Goal: Transaction & Acquisition: Purchase product/service

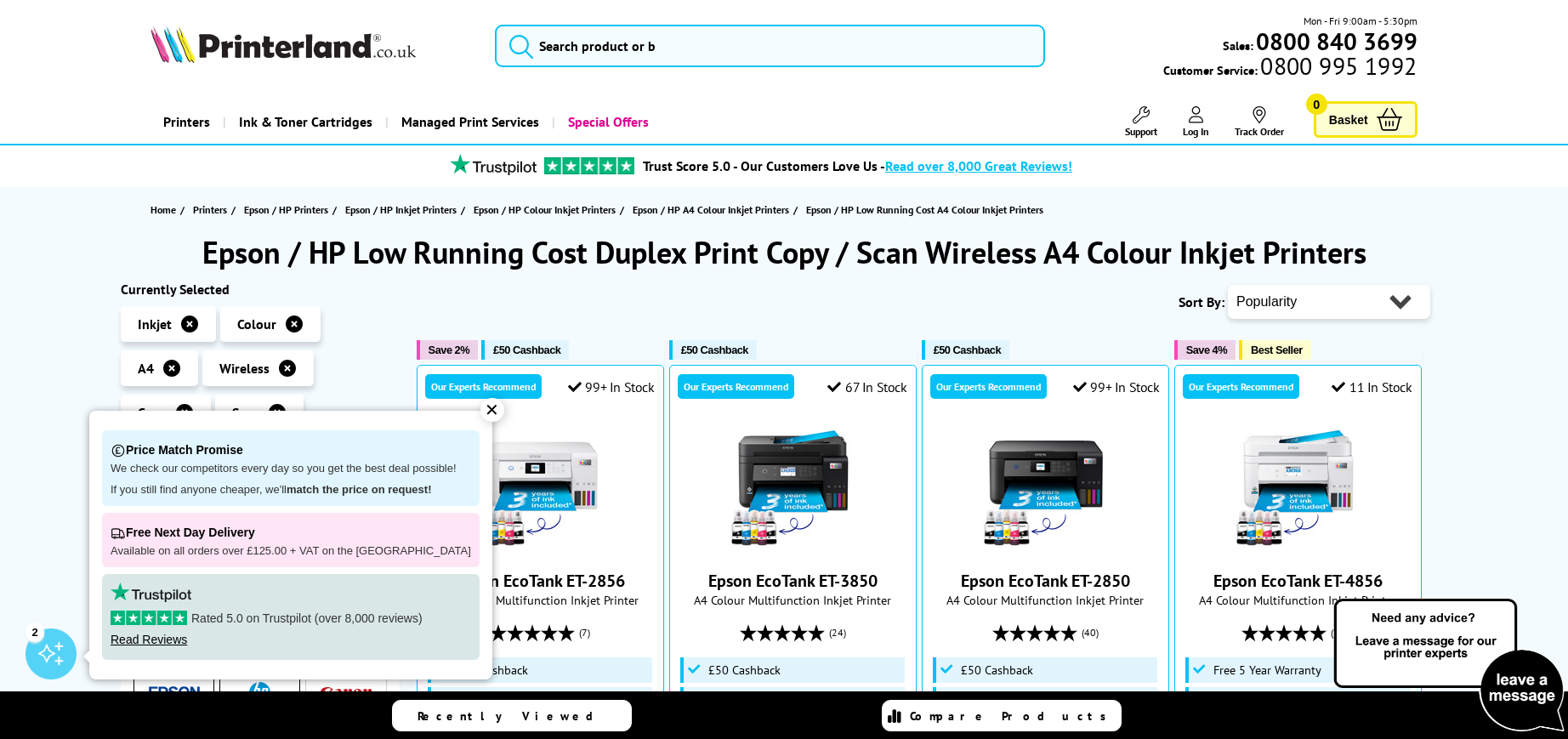
click at [481, 412] on div "✕" at bounding box center [493, 410] width 24 height 24
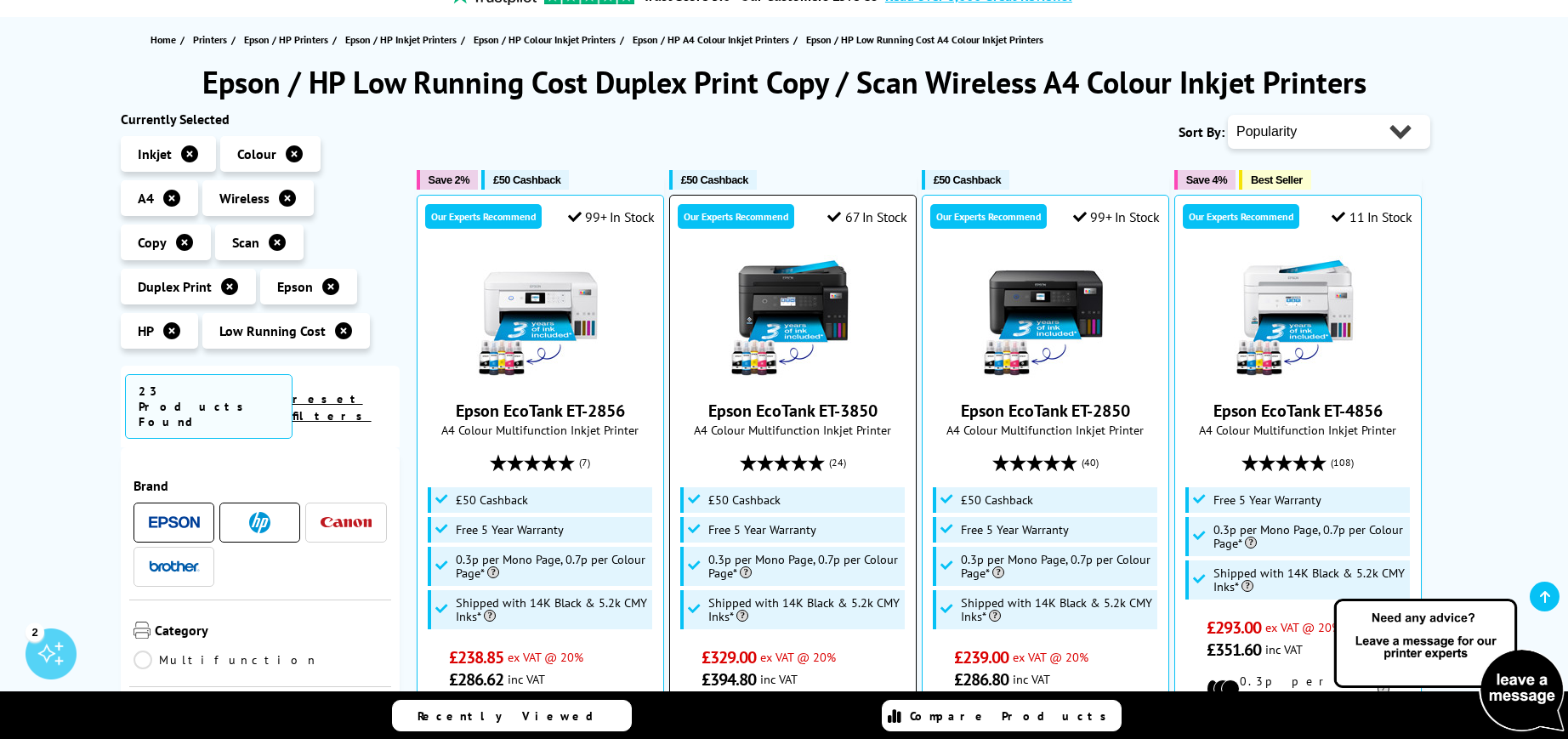
scroll to position [85, 0]
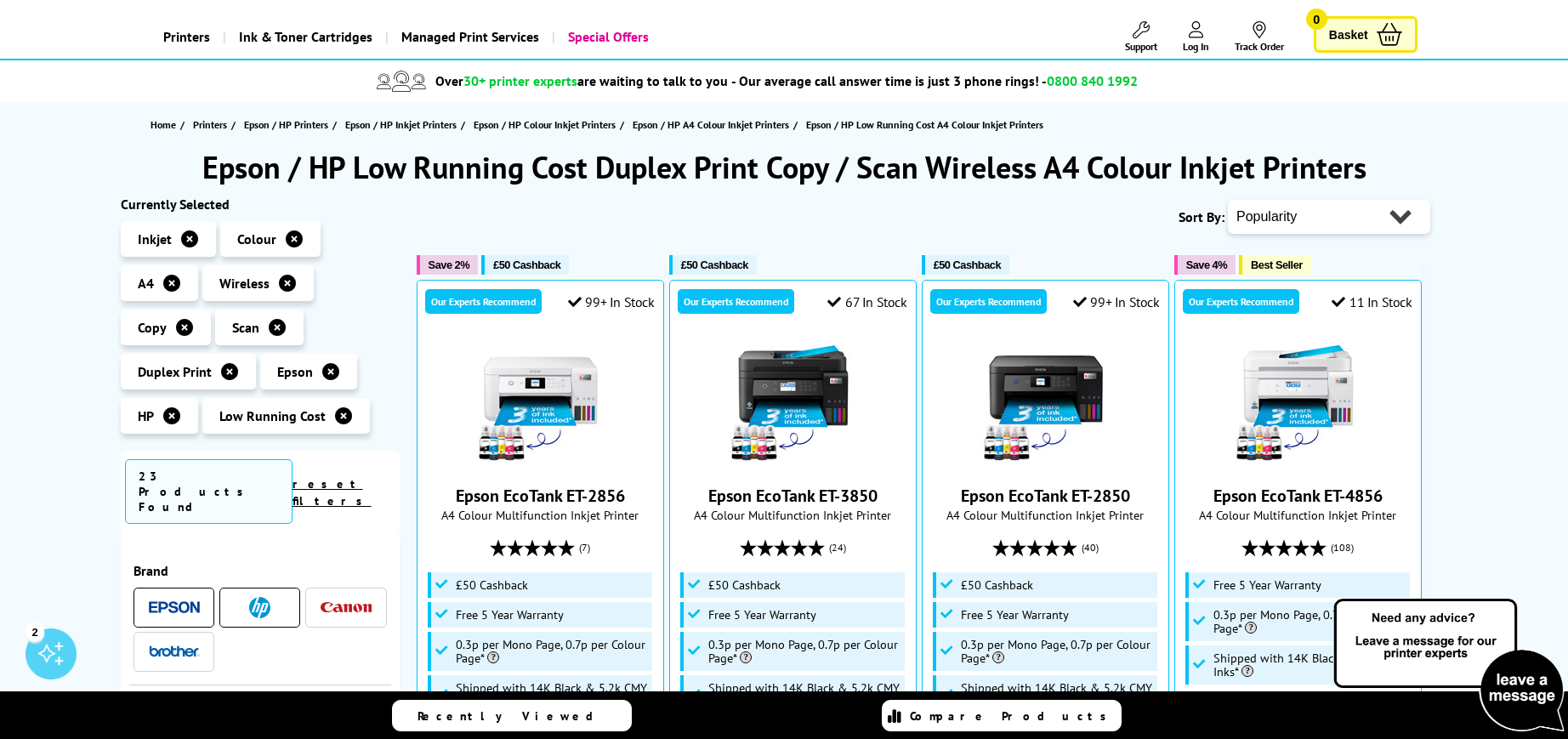
click at [1341, 229] on select "Popularity Rating Price - Low to High Price - High to Low Running Costs - Low t…" at bounding box center [1329, 217] width 203 height 34
select select "Price Ascending"
click at [1228, 200] on select "Popularity Rating Price - Low to High Price - High to Low Running Costs - Low t…" at bounding box center [1329, 217] width 203 height 34
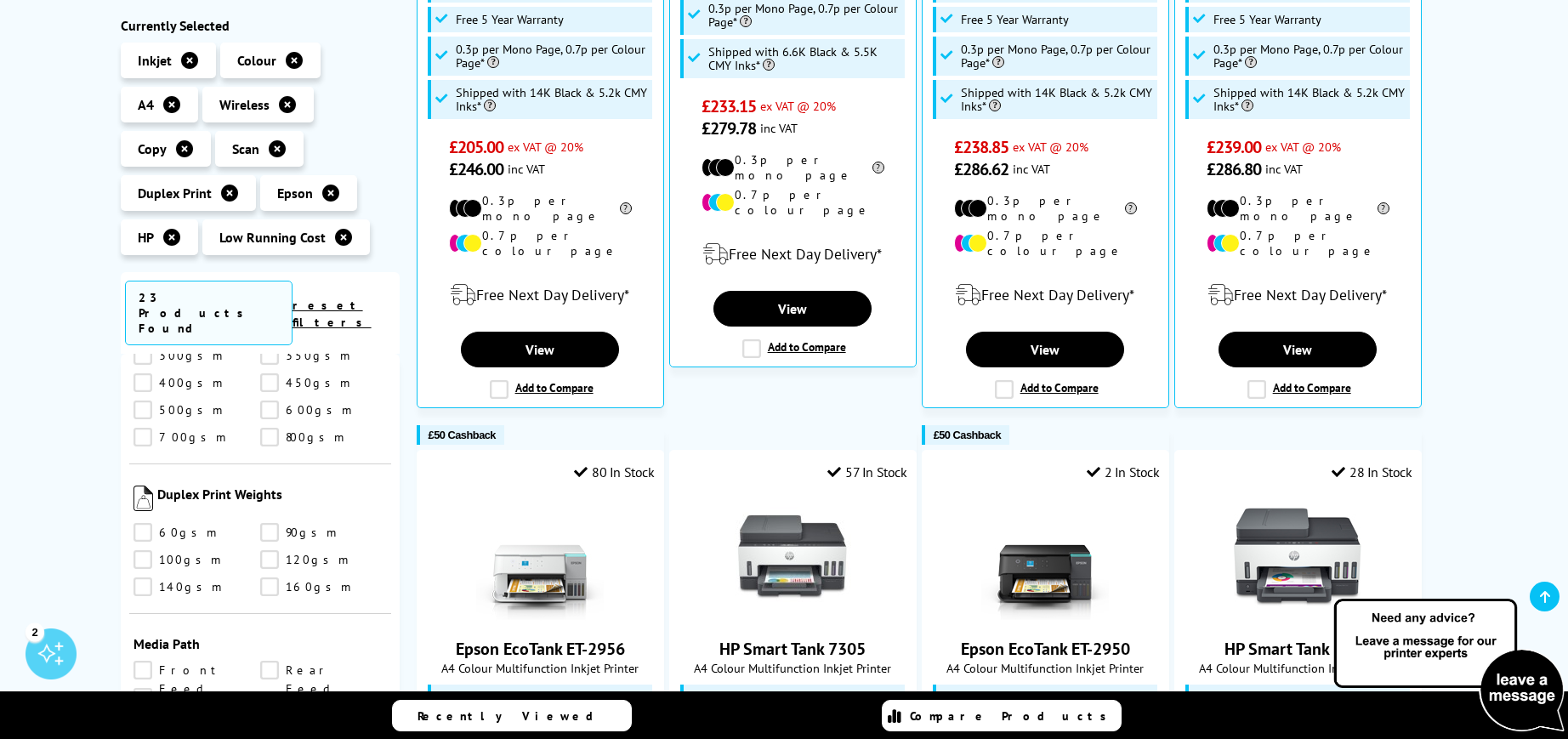
scroll to position [2195, 0]
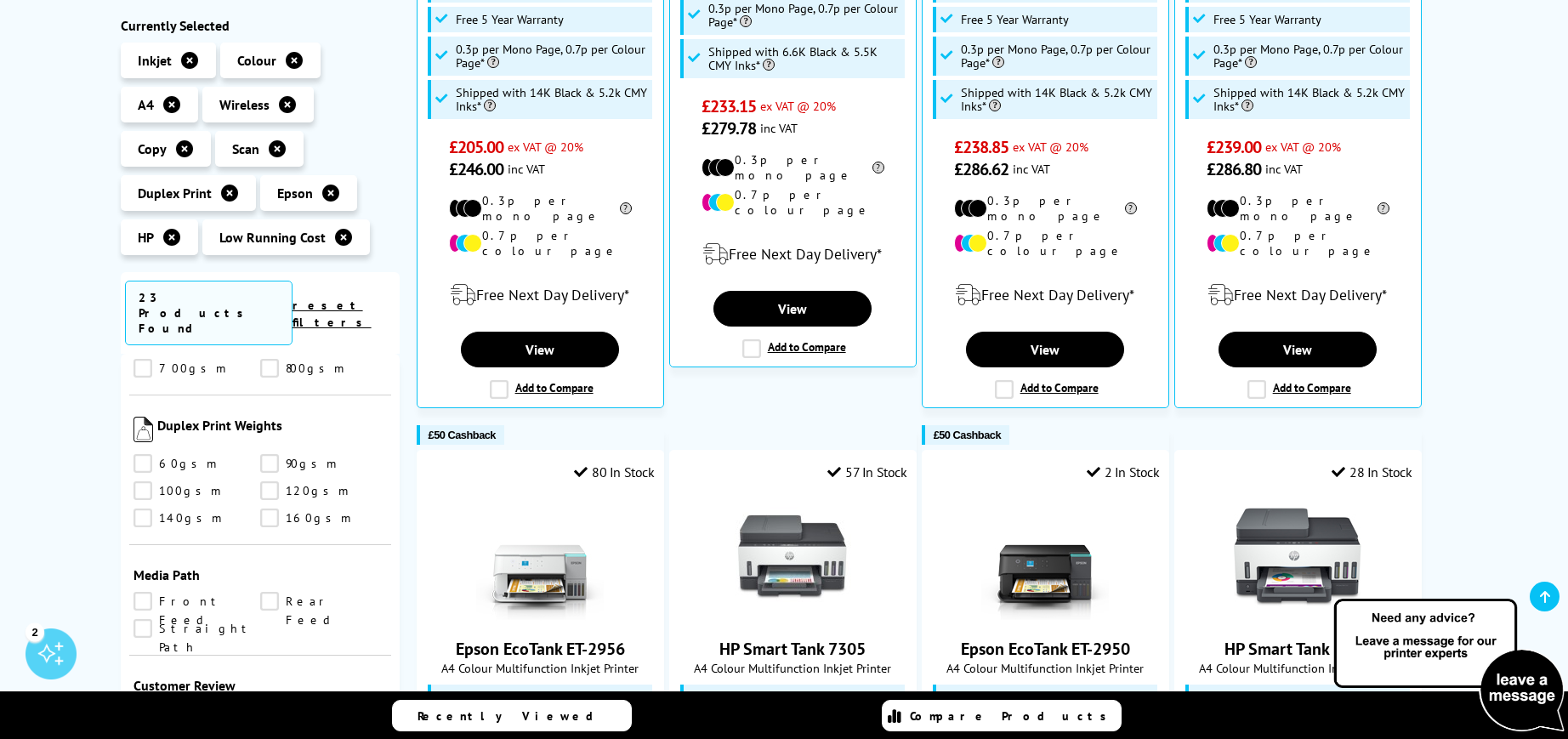
click at [148, 592] on link "Front Feed" at bounding box center [197, 602] width 127 height 19
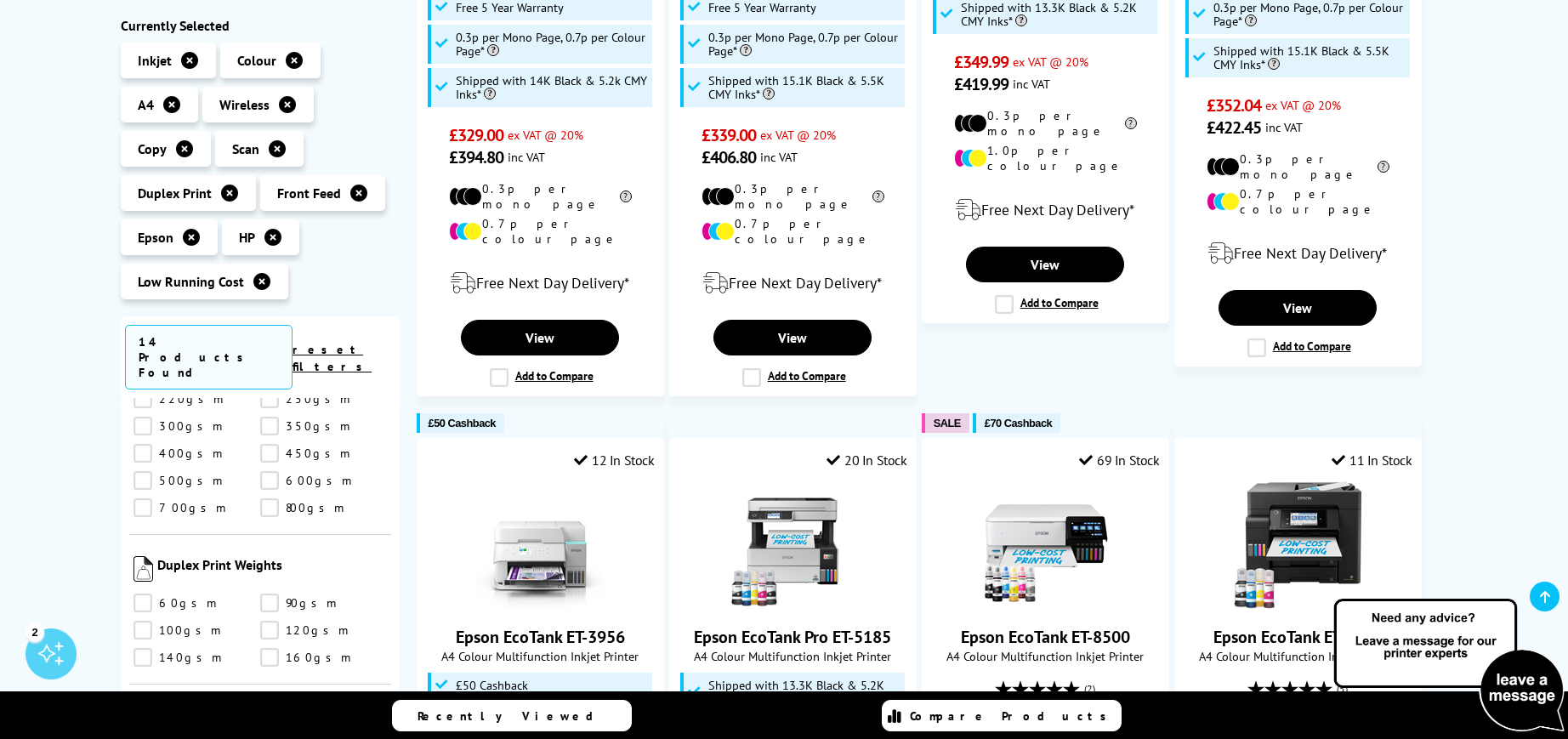
scroll to position [2195, 0]
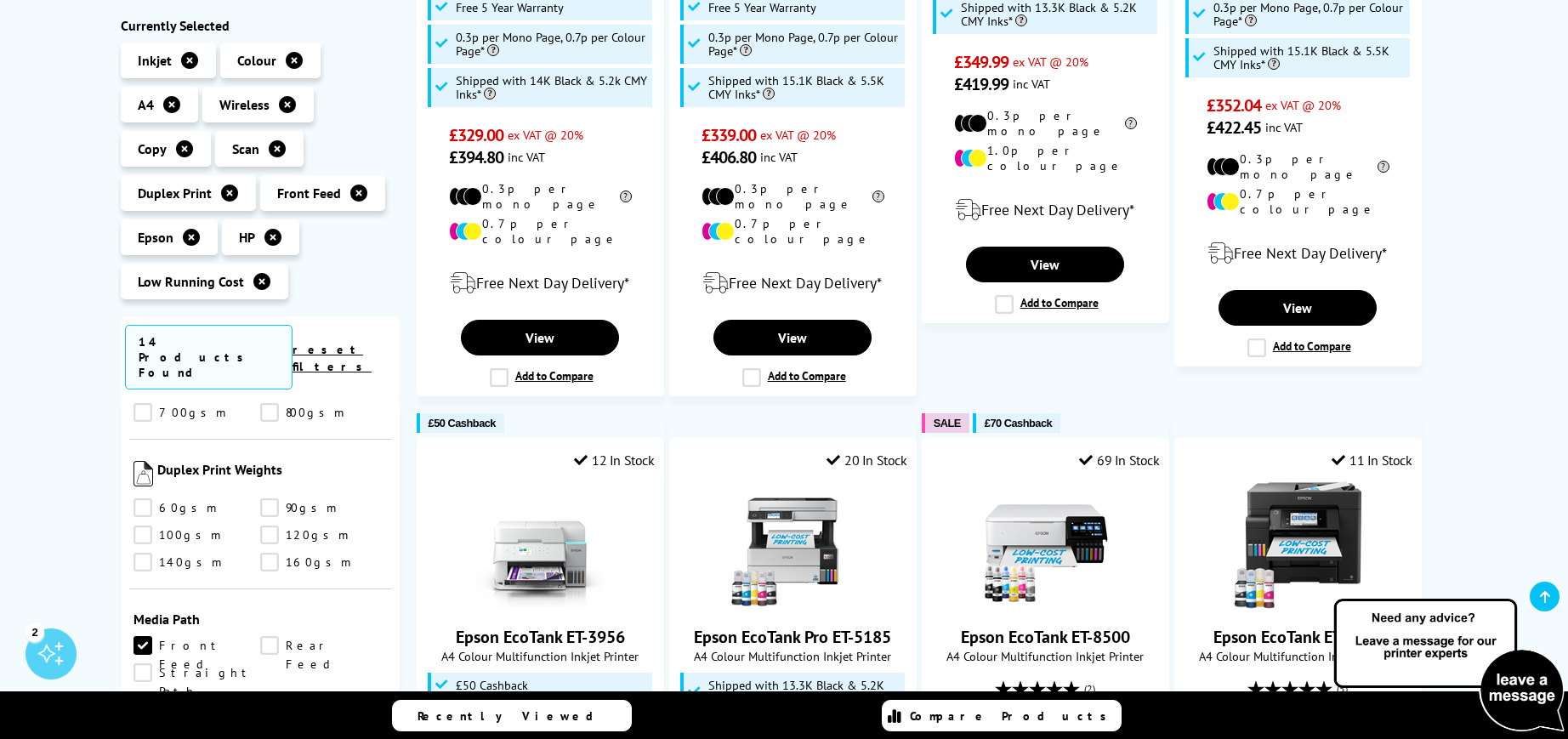
click at [142, 636] on link "Front Feed" at bounding box center [197, 645] width 127 height 19
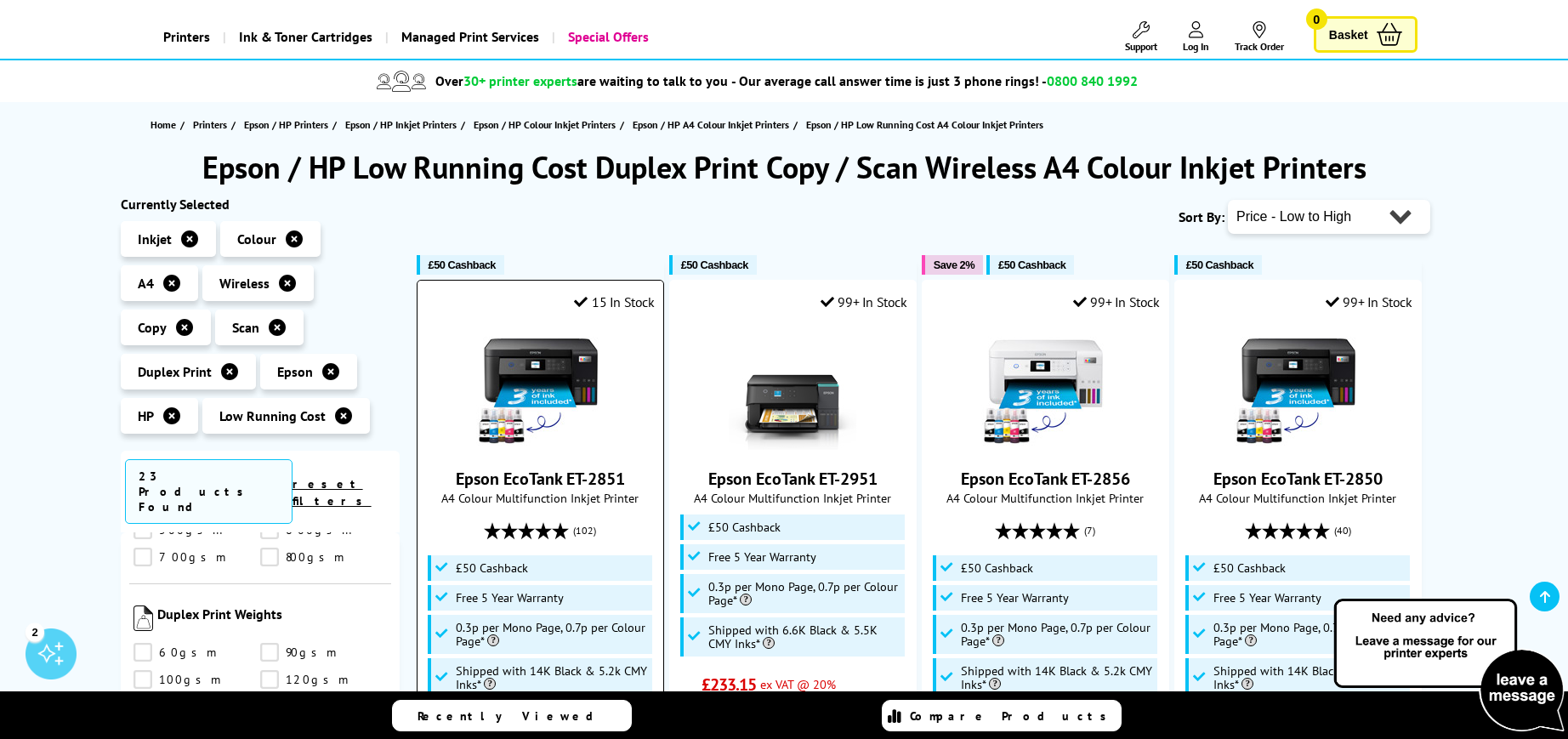
scroll to position [170, 0]
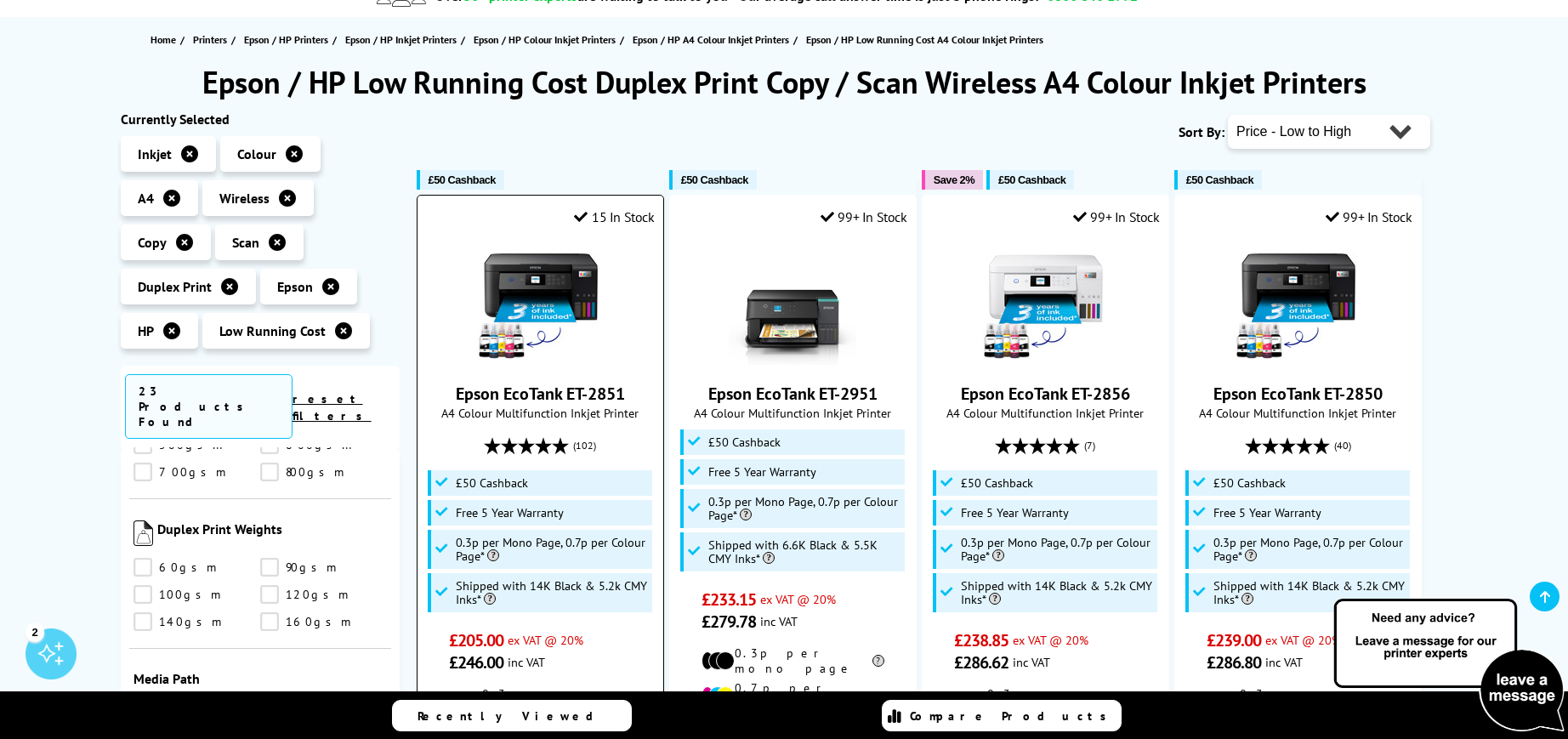
click at [558, 299] on img at bounding box center [540, 301] width 128 height 128
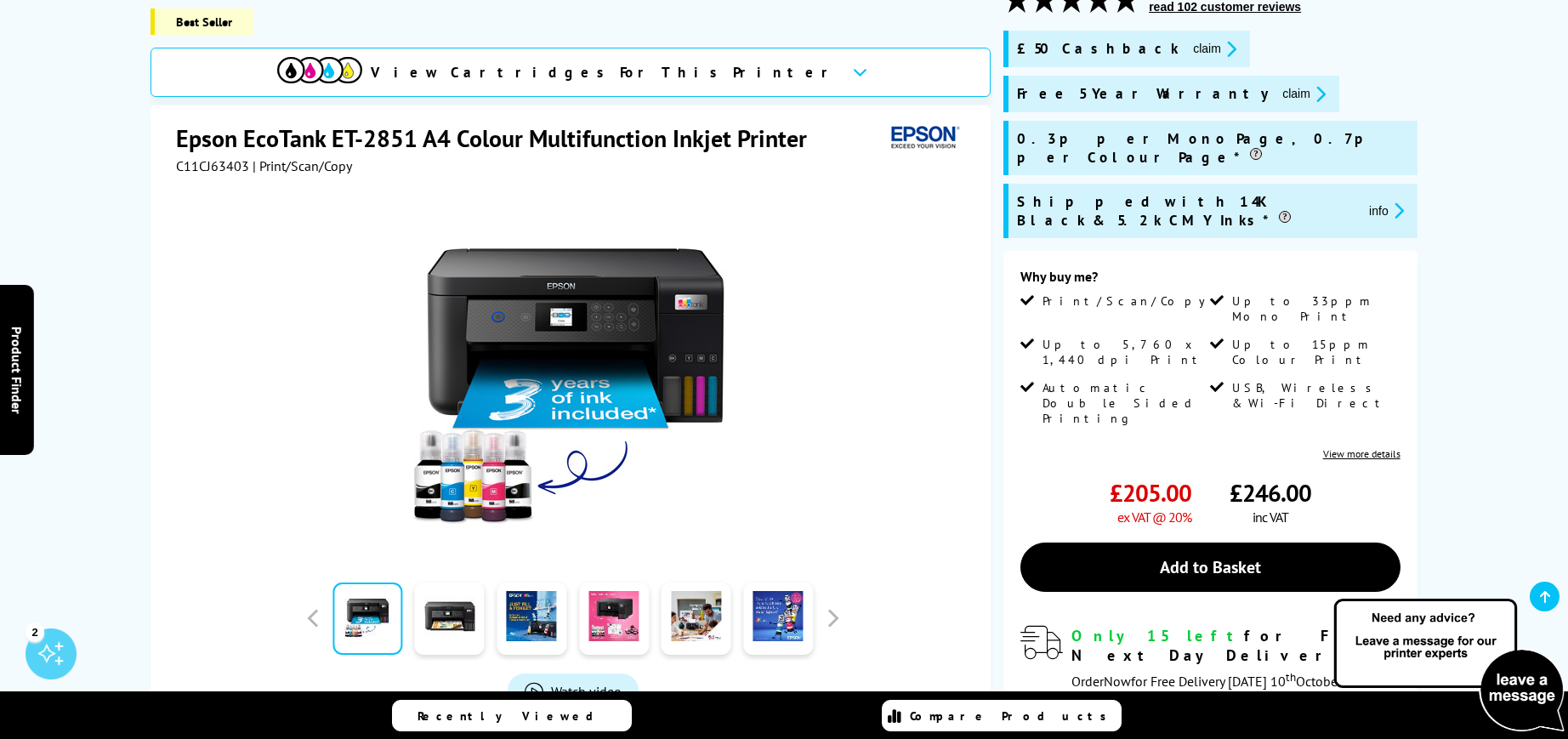
scroll to position [340, 0]
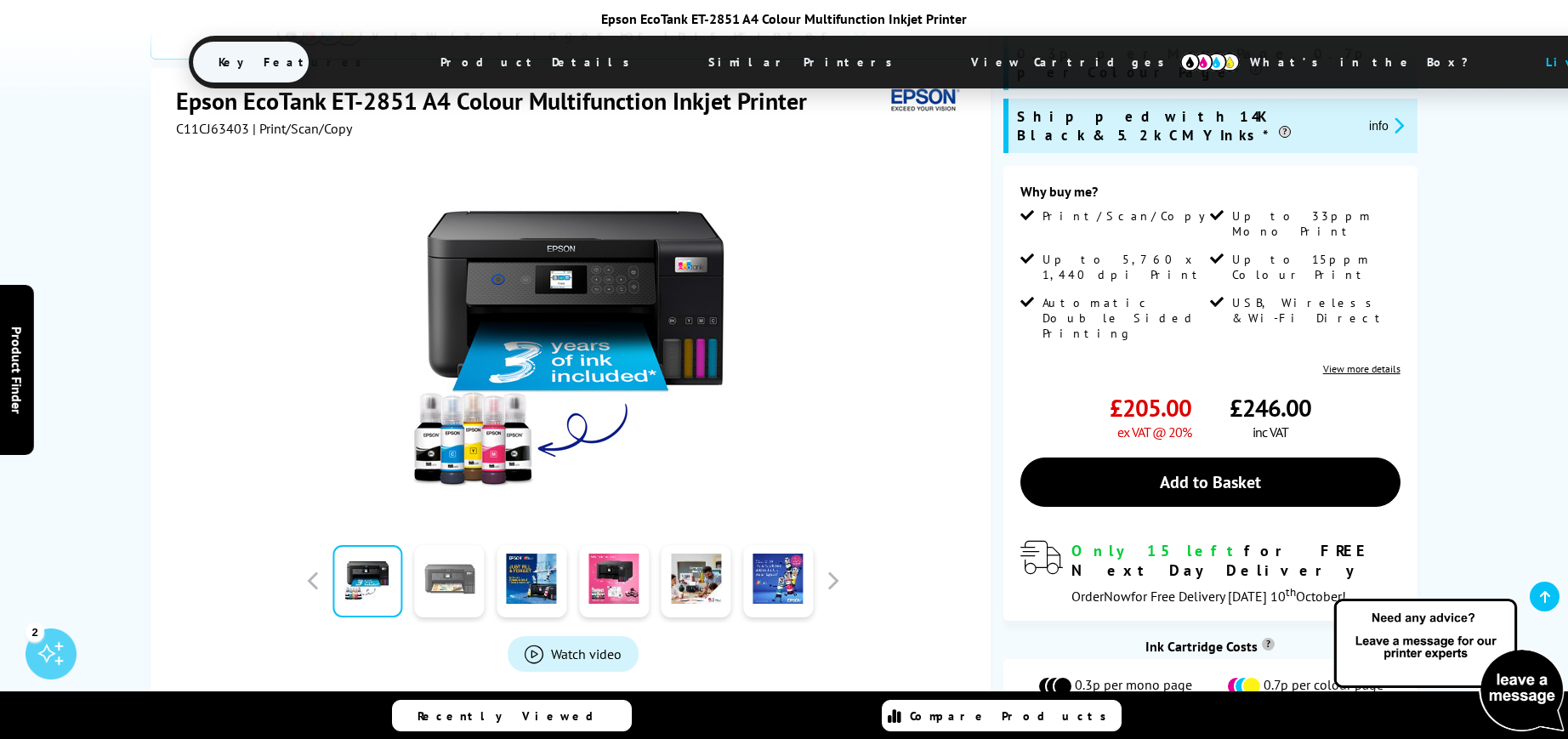
click at [464, 545] on link at bounding box center [450, 581] width 70 height 72
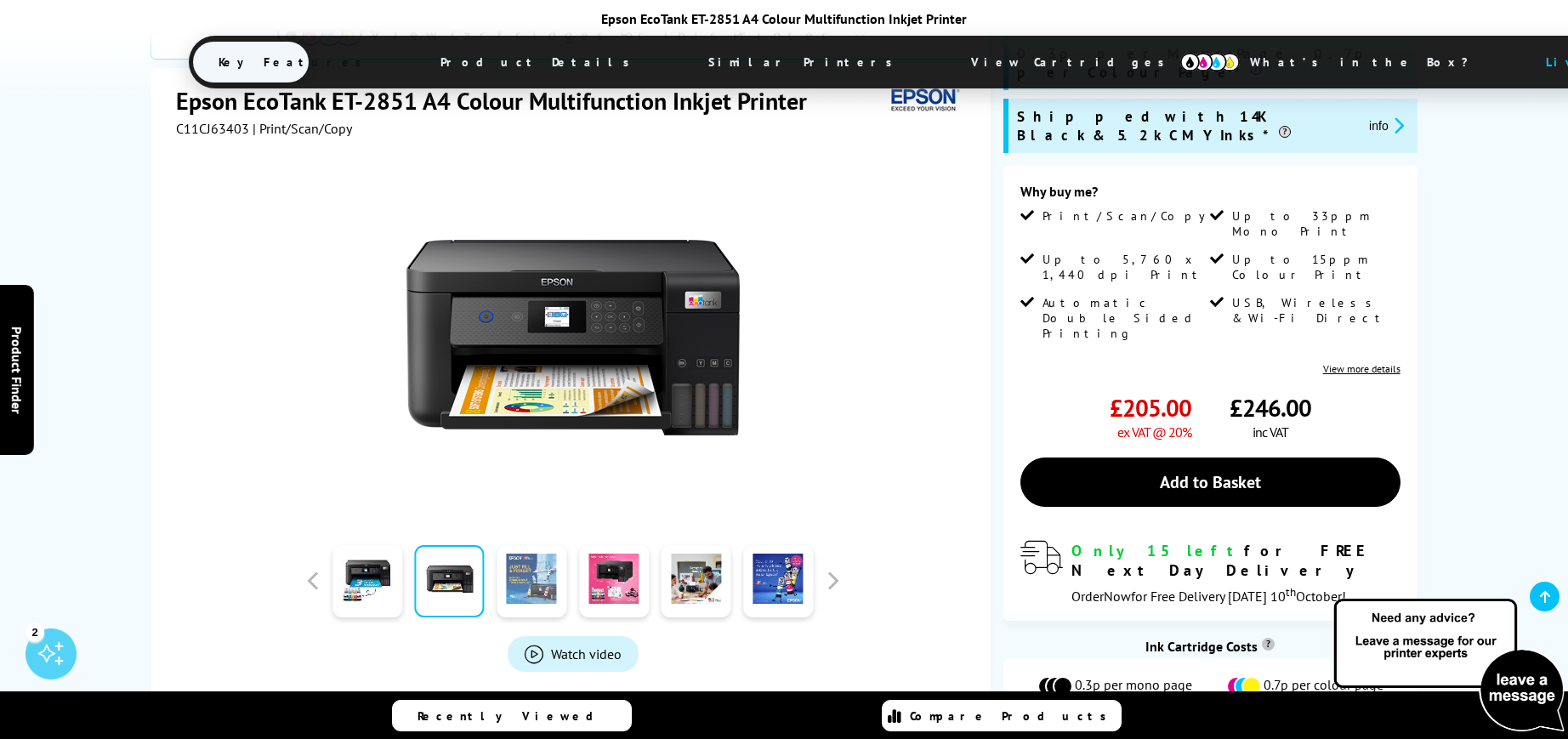
click at [517, 545] on link at bounding box center [531, 581] width 70 height 72
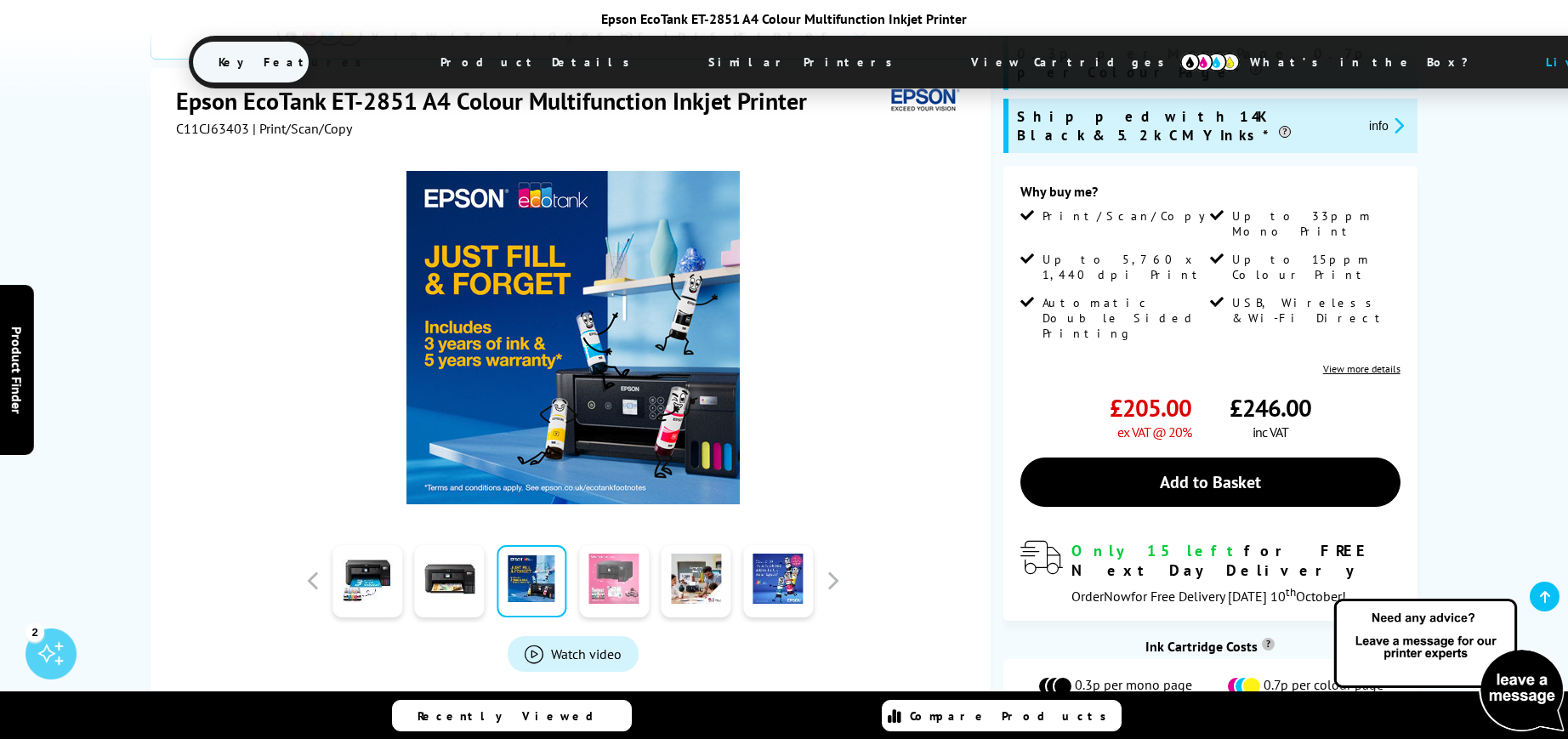
click at [612, 545] on link at bounding box center [614, 581] width 70 height 72
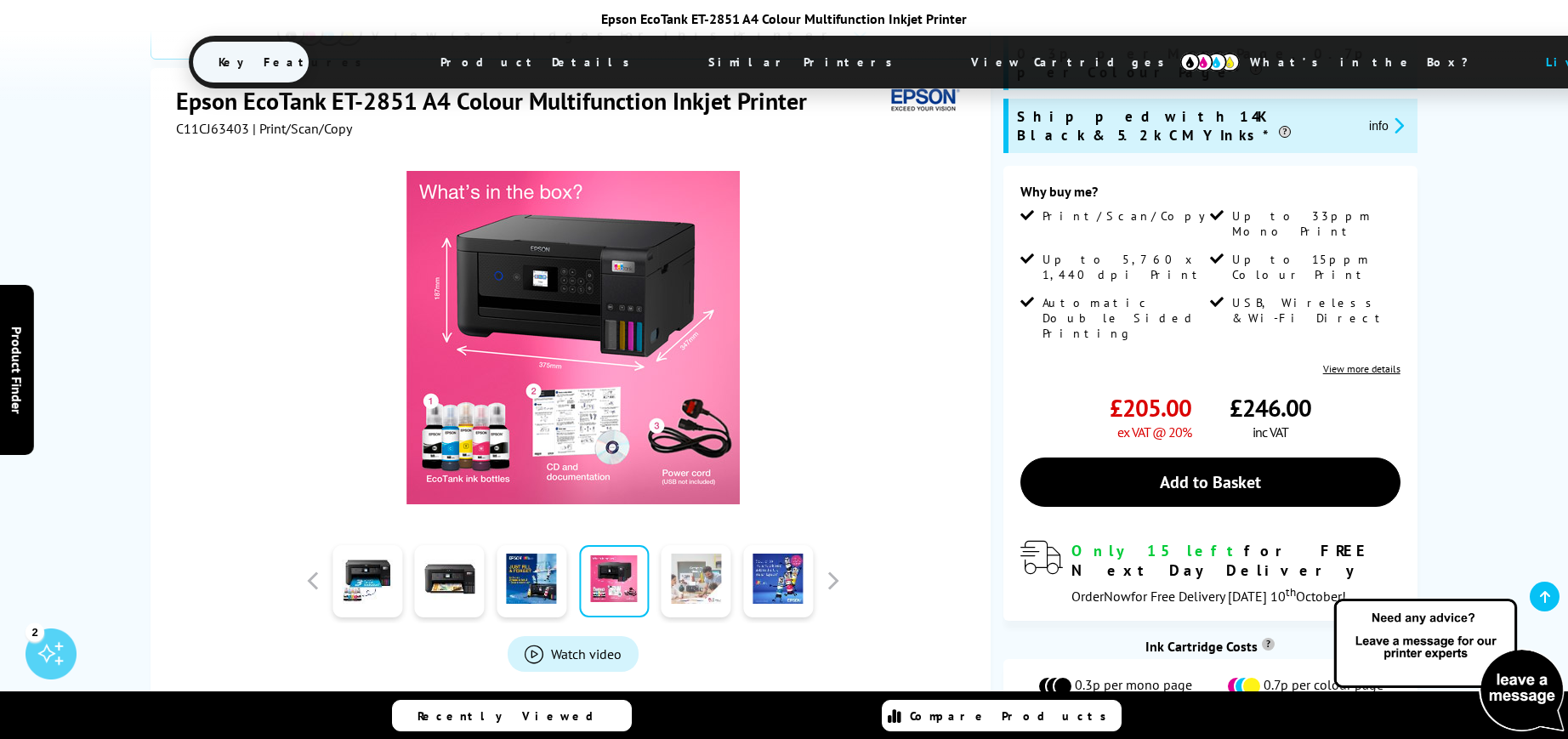
click at [685, 545] on link at bounding box center [696, 581] width 70 height 72
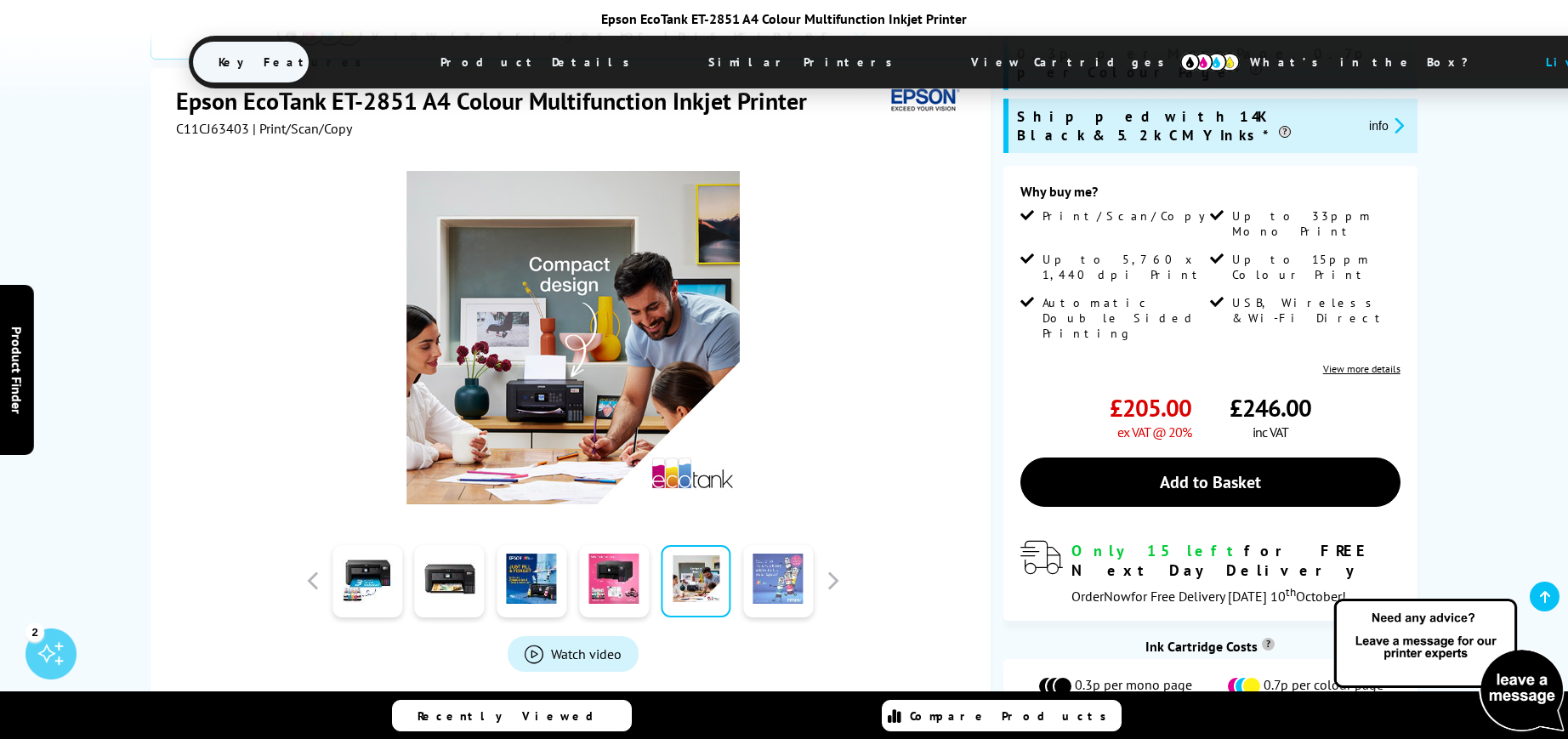
click at [787, 545] on link at bounding box center [778, 581] width 70 height 72
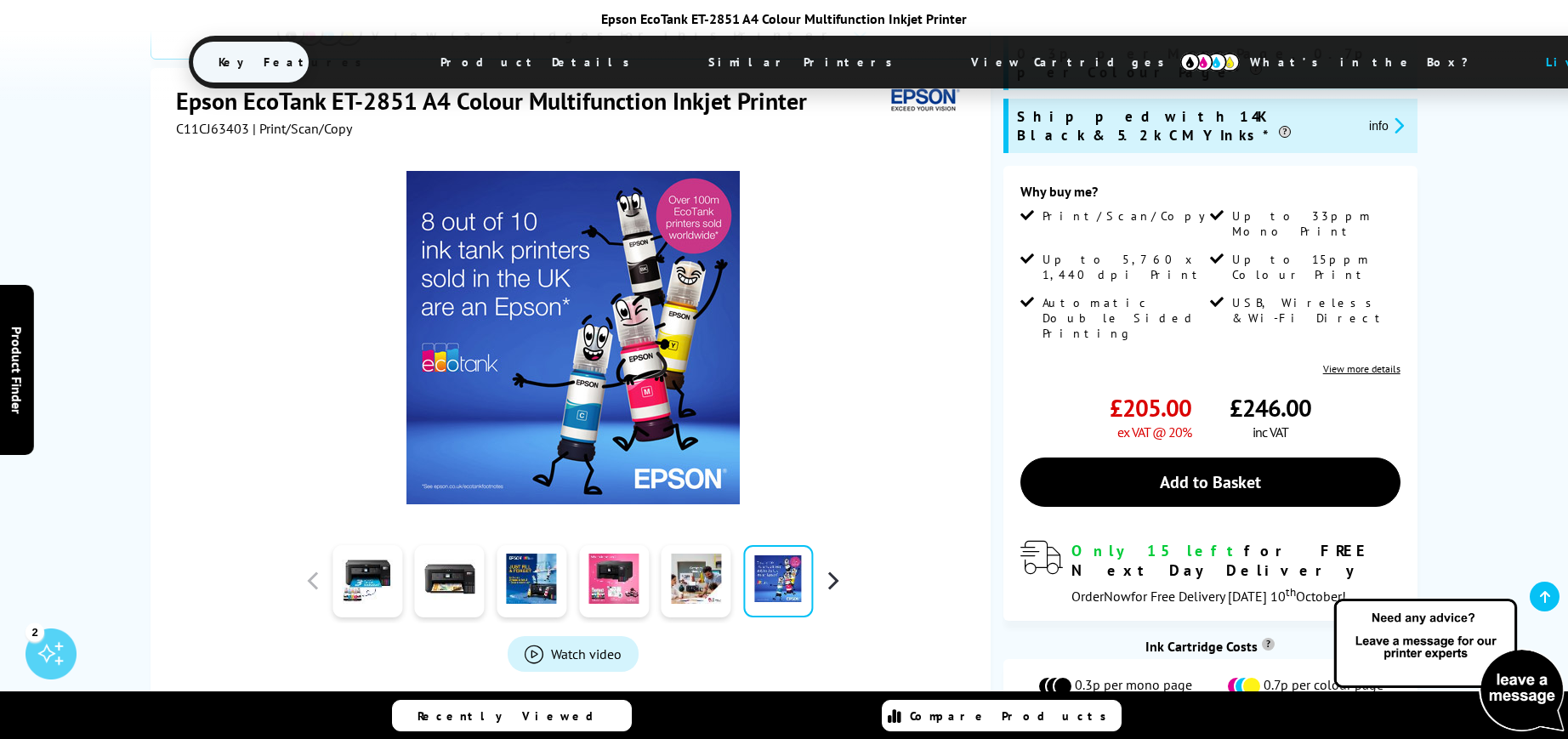
click at [839, 568] on button "button" at bounding box center [832, 581] width 26 height 26
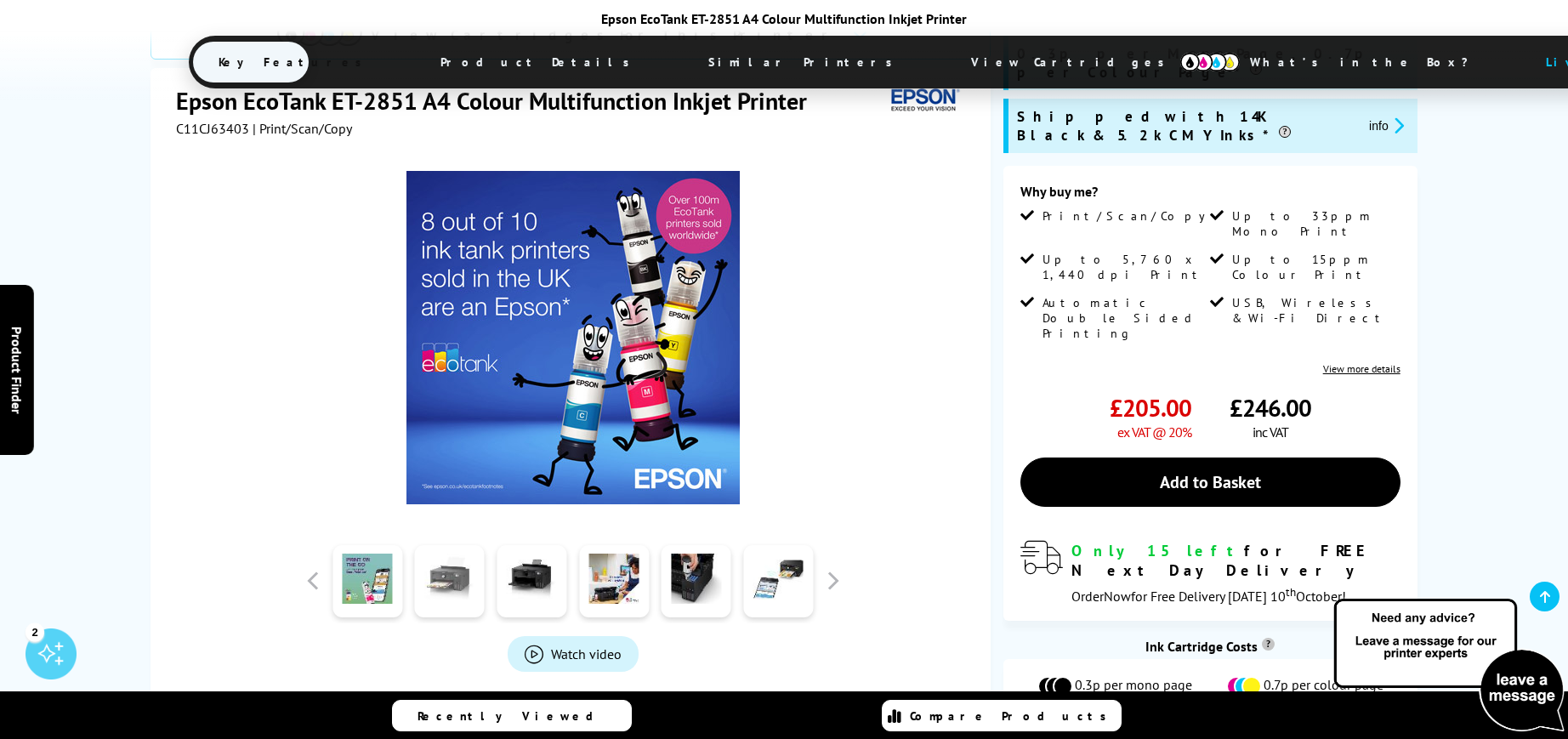
click at [474, 545] on link at bounding box center [450, 581] width 70 height 72
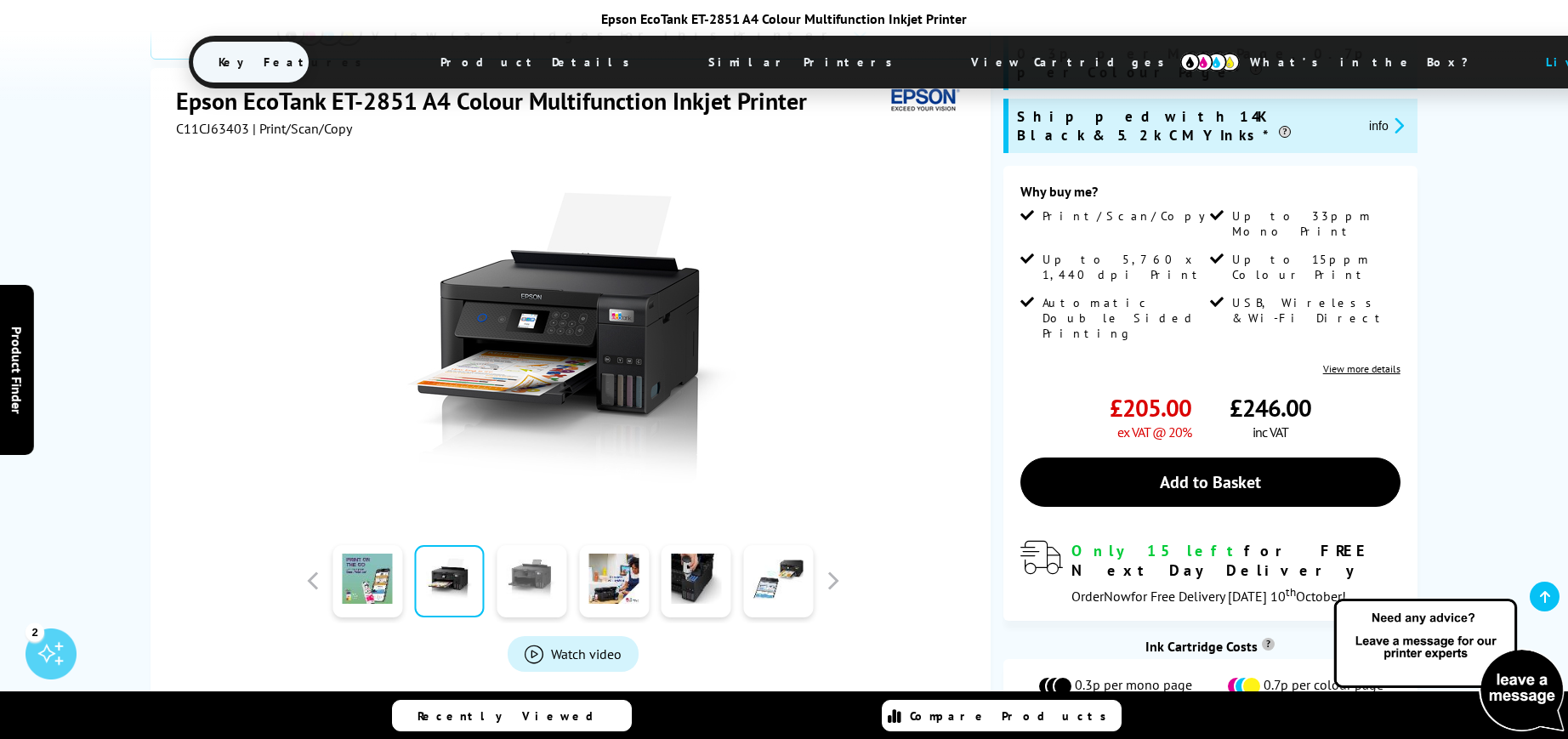
click at [518, 545] on link at bounding box center [531, 581] width 70 height 72
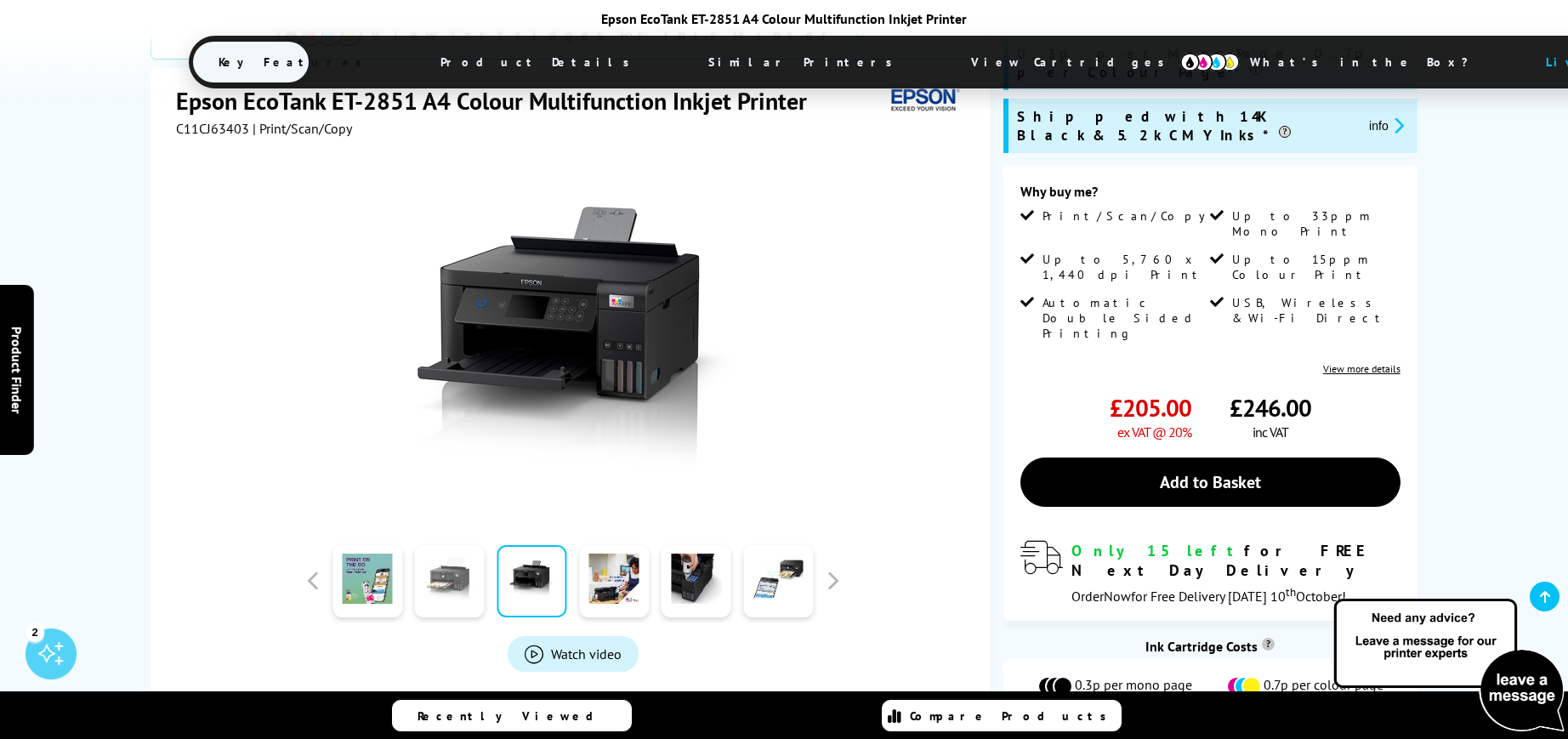
click at [465, 545] on link at bounding box center [450, 581] width 70 height 72
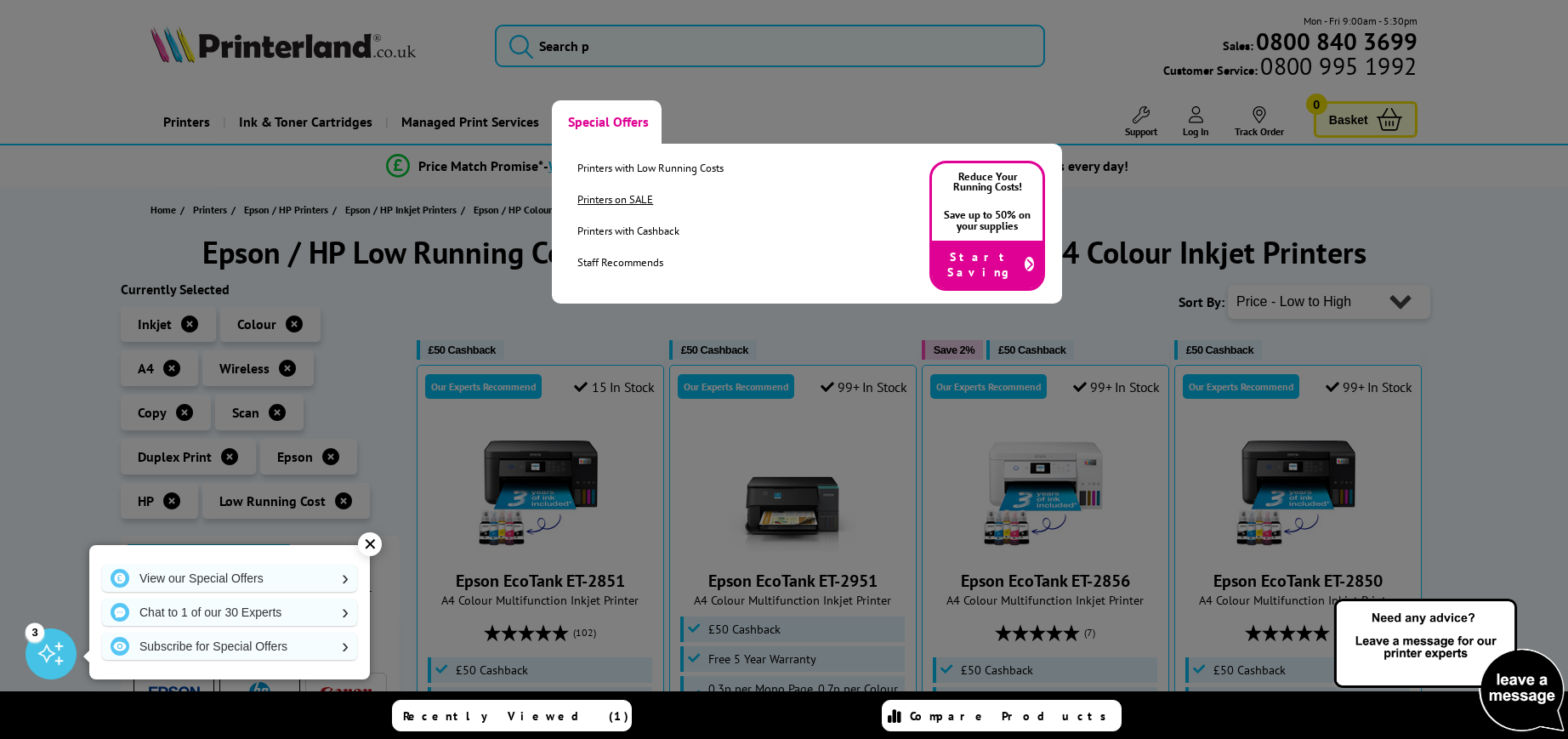
click at [618, 197] on link "Printers on SALE" at bounding box center [651, 199] width 146 height 15
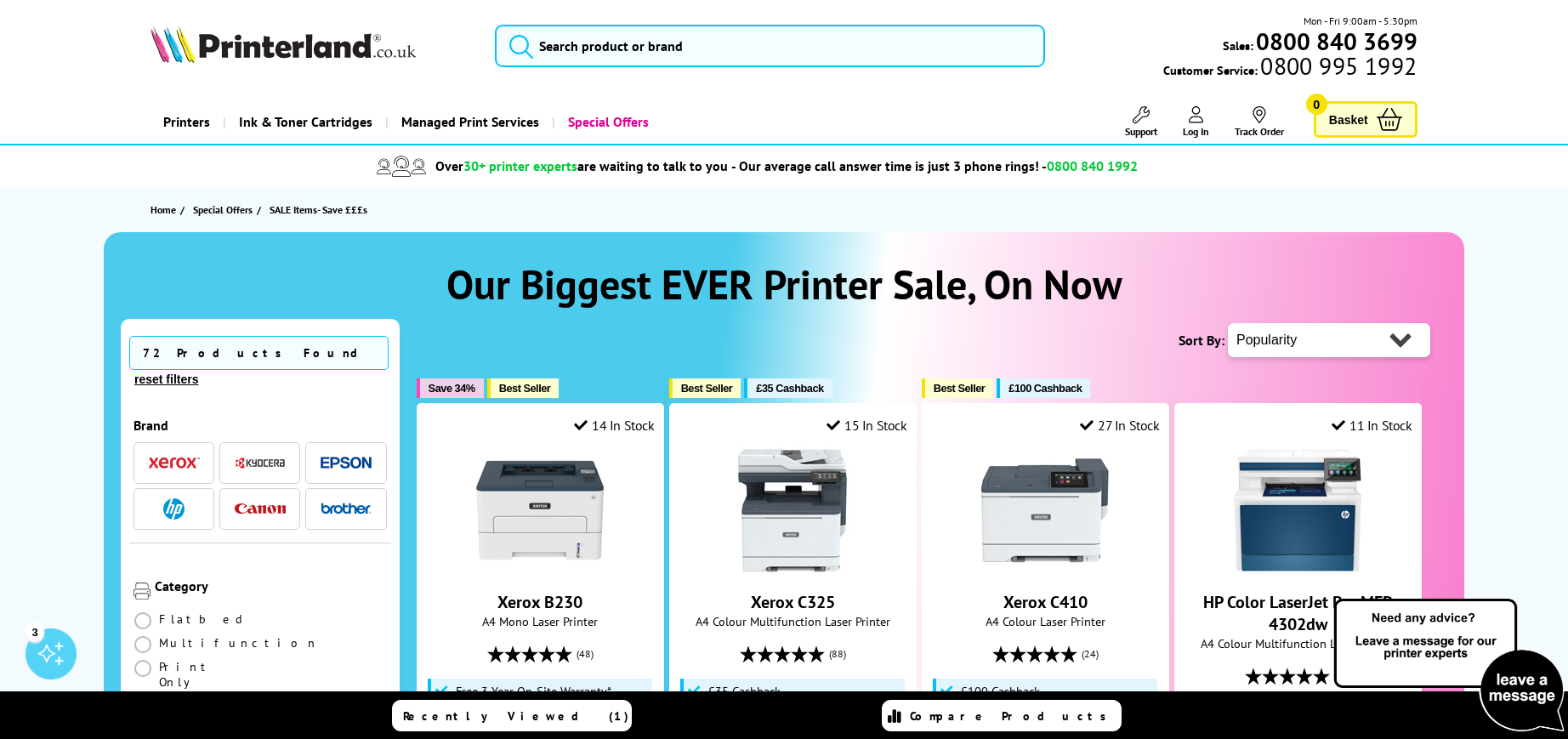
click at [336, 457] on img "button" at bounding box center [346, 463] width 51 height 13
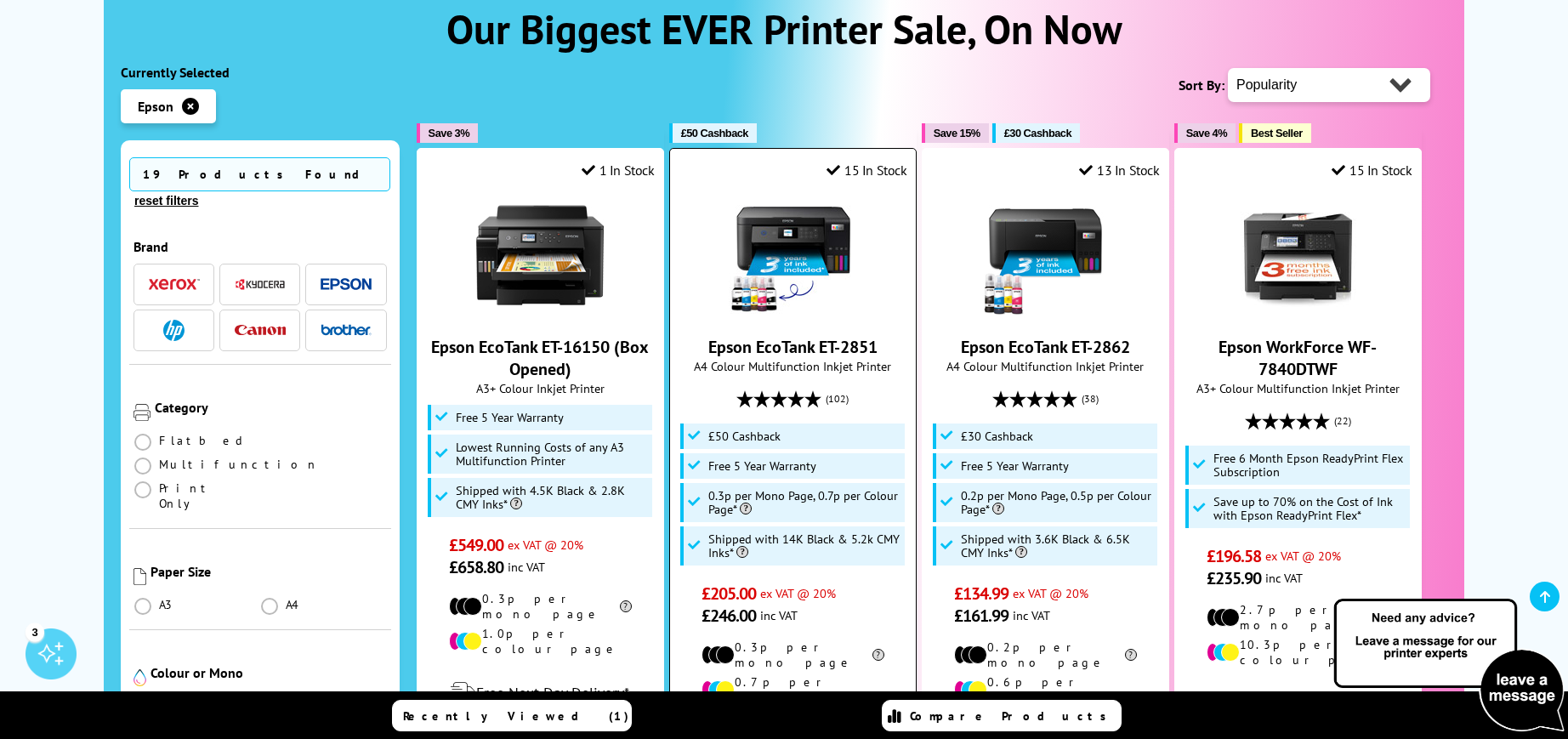
scroll to position [340, 0]
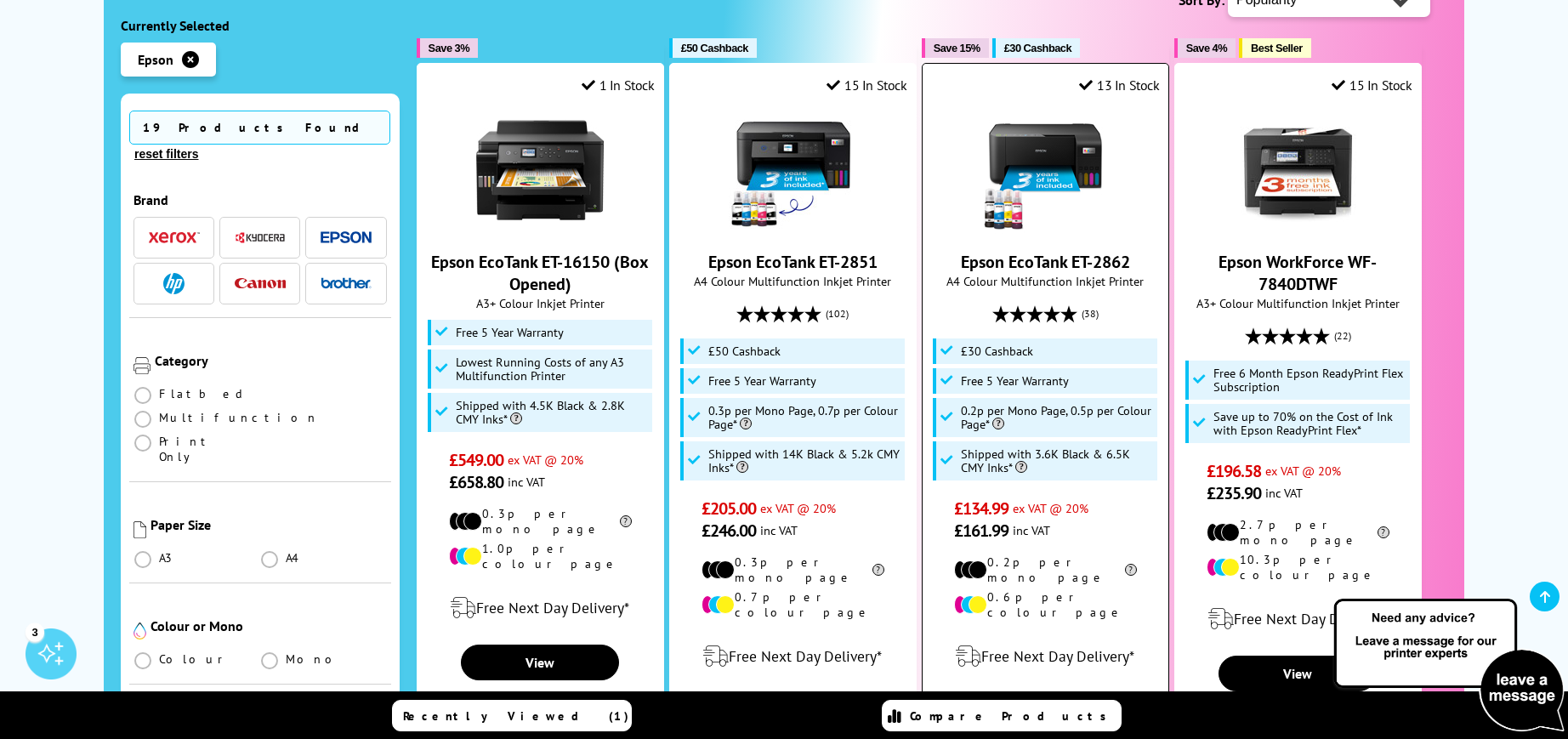
click at [1040, 185] on img at bounding box center [1044, 170] width 128 height 128
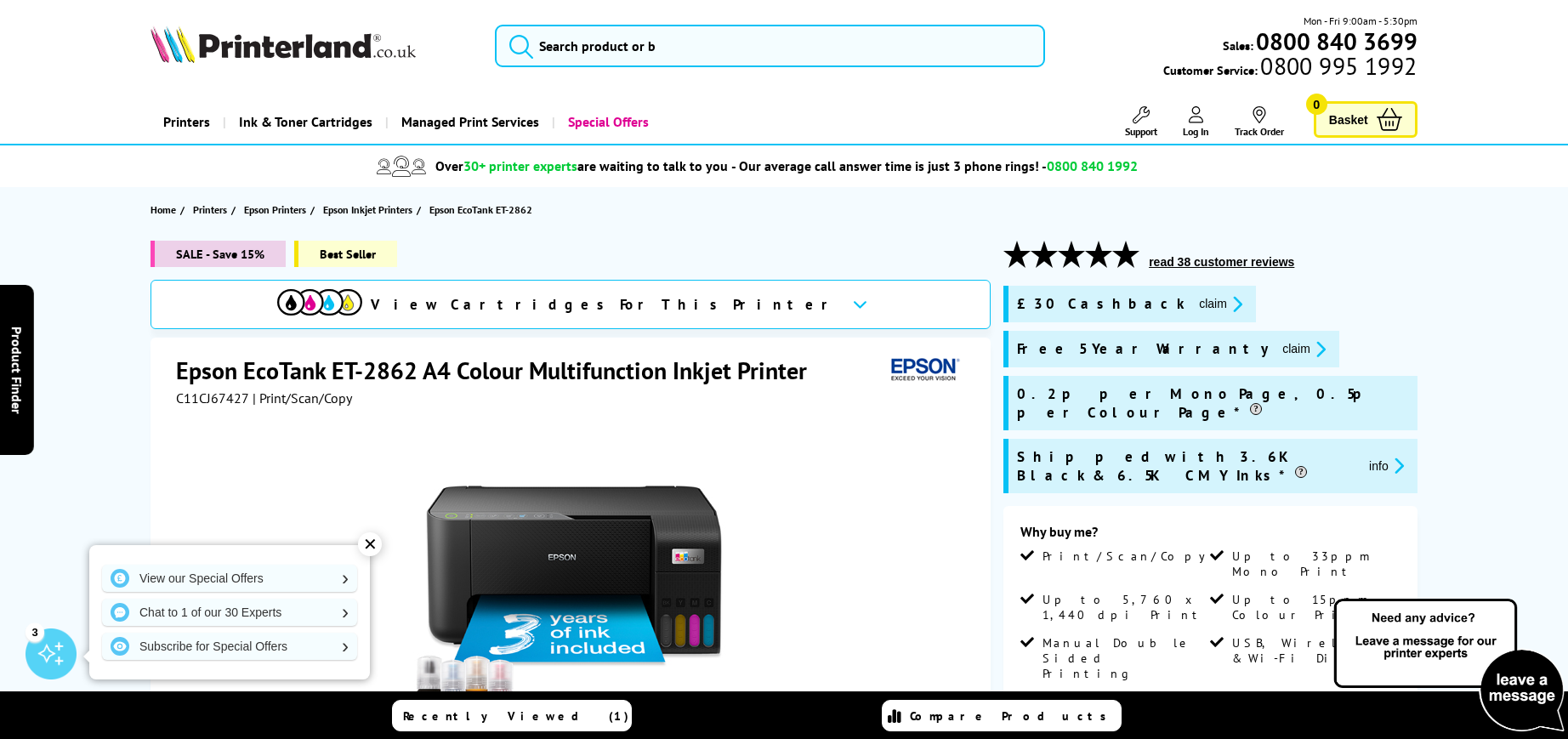
click at [1227, 303] on icon "promo-description" at bounding box center [1235, 304] width 15 height 18
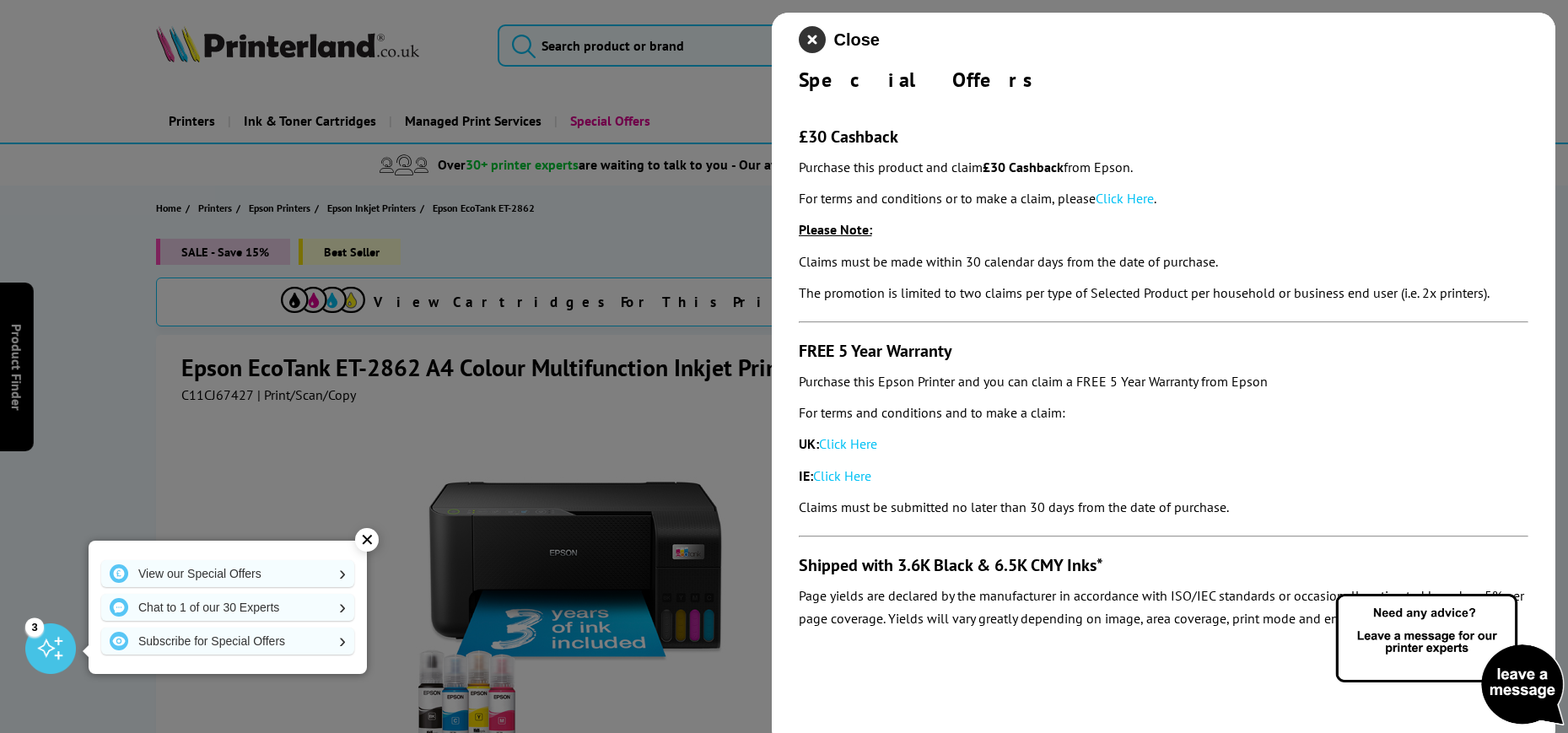
click at [815, 41] on icon "close modal" at bounding box center [812, 40] width 27 height 27
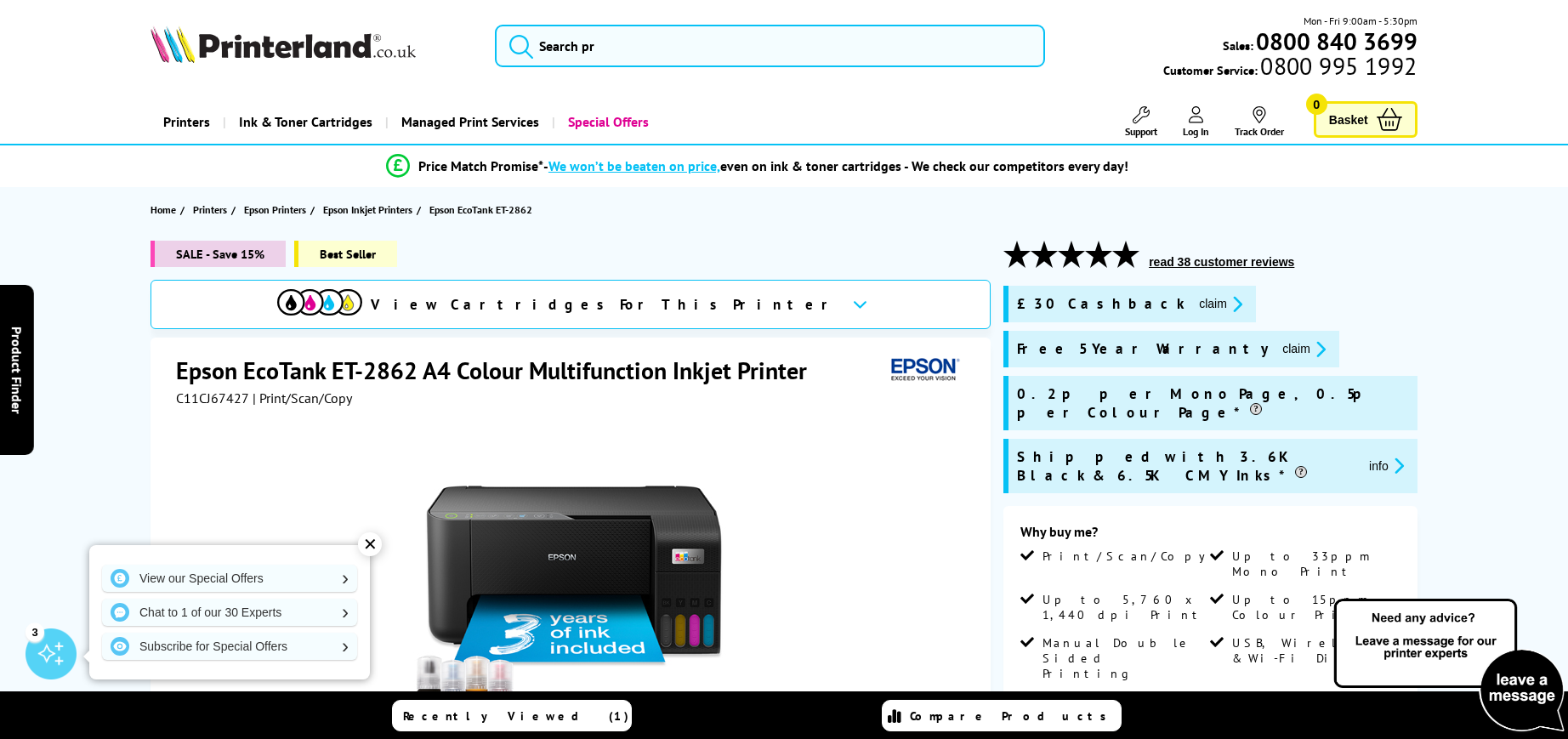
click at [1311, 349] on icon "promo-description" at bounding box center [1318, 348] width 15 height 18
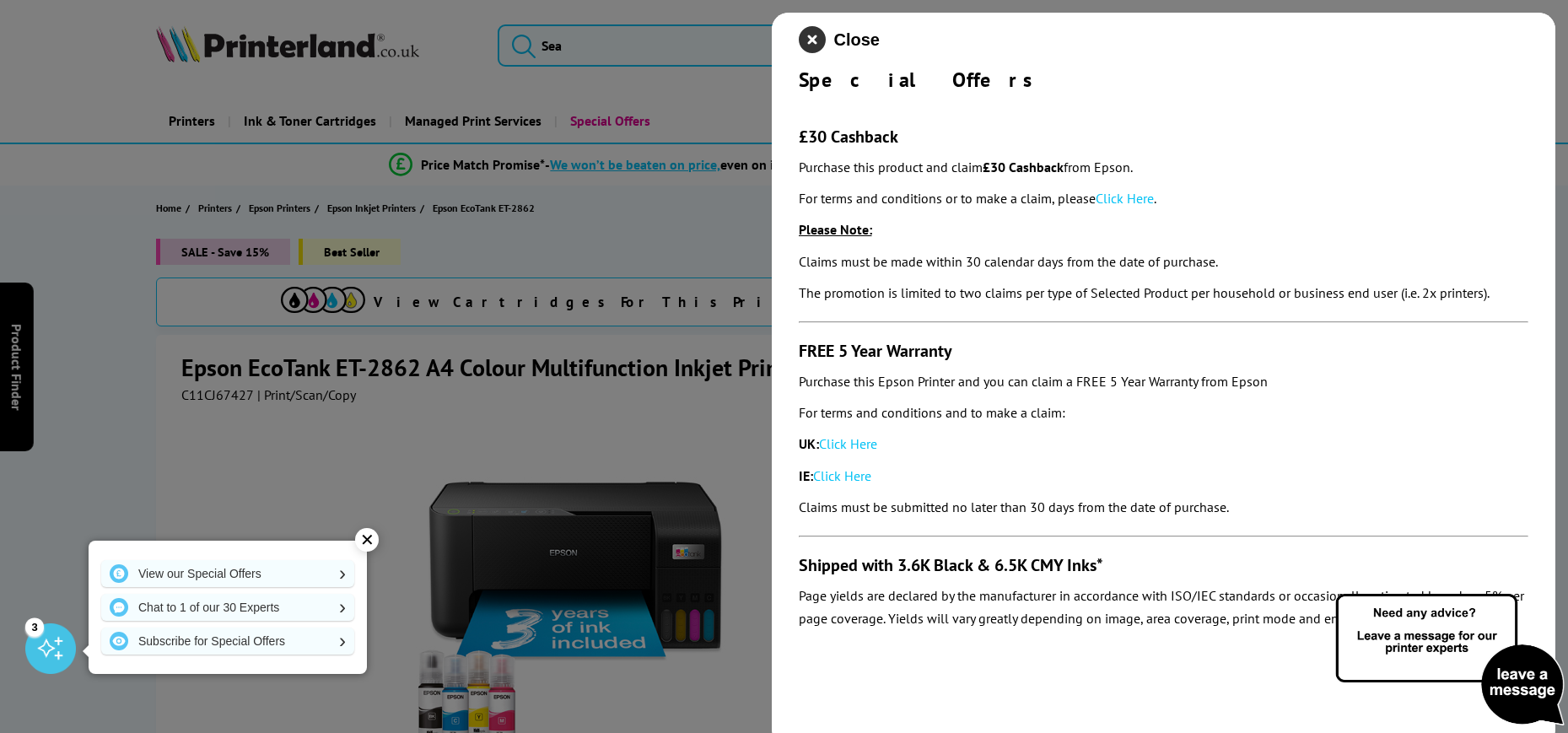
click at [814, 45] on icon "close modal" at bounding box center [812, 40] width 27 height 27
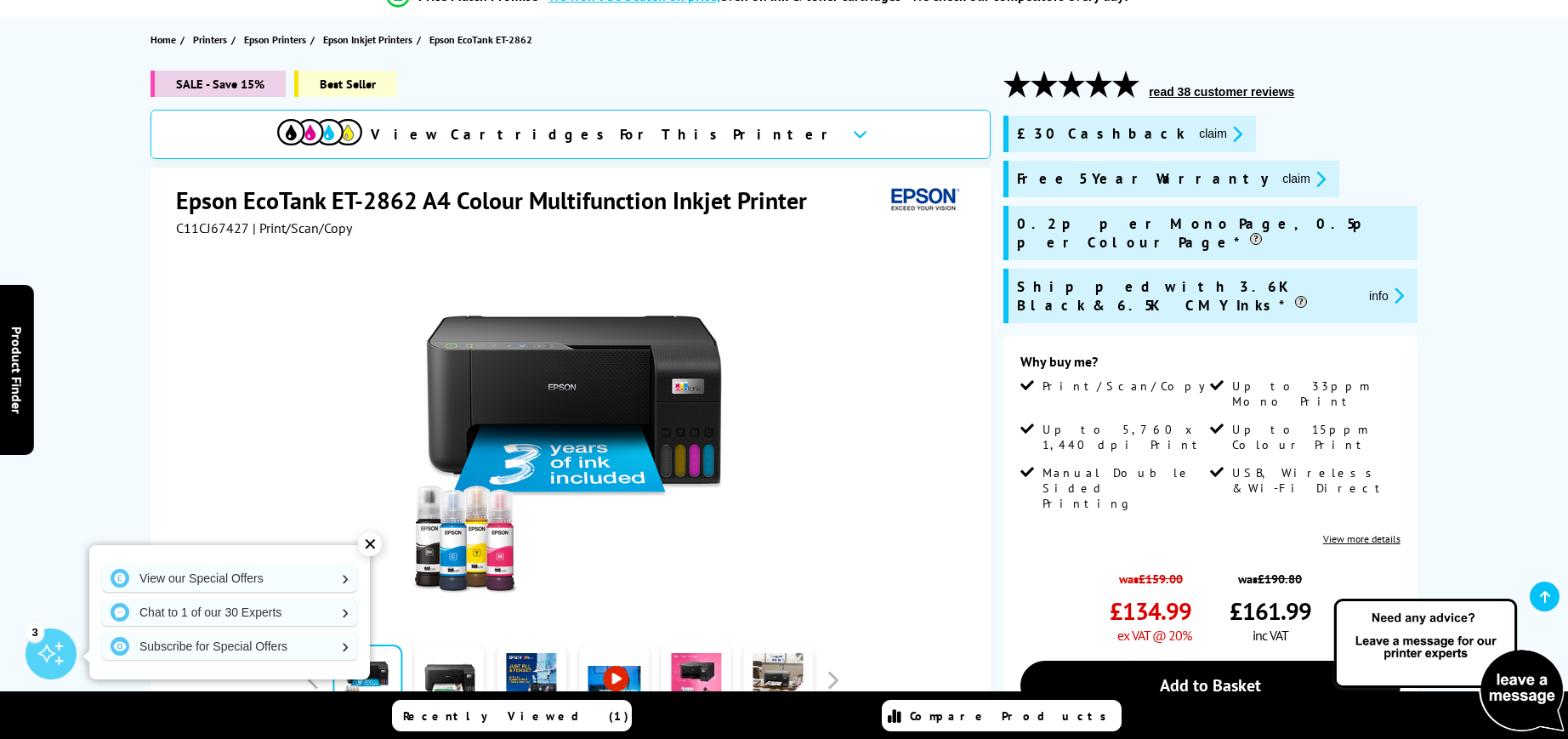
scroll to position [340, 0]
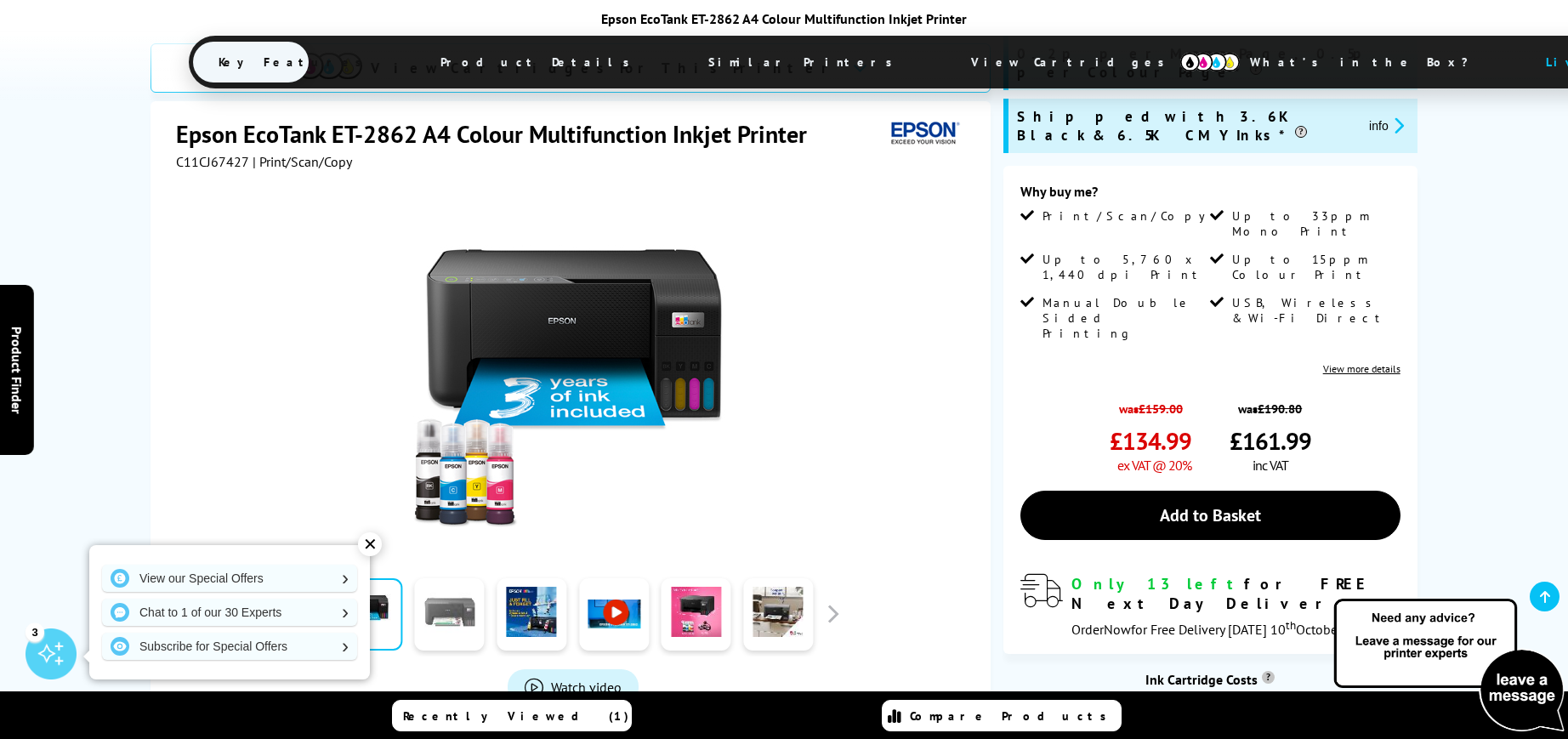
click at [452, 578] on link at bounding box center [450, 615] width 70 height 72
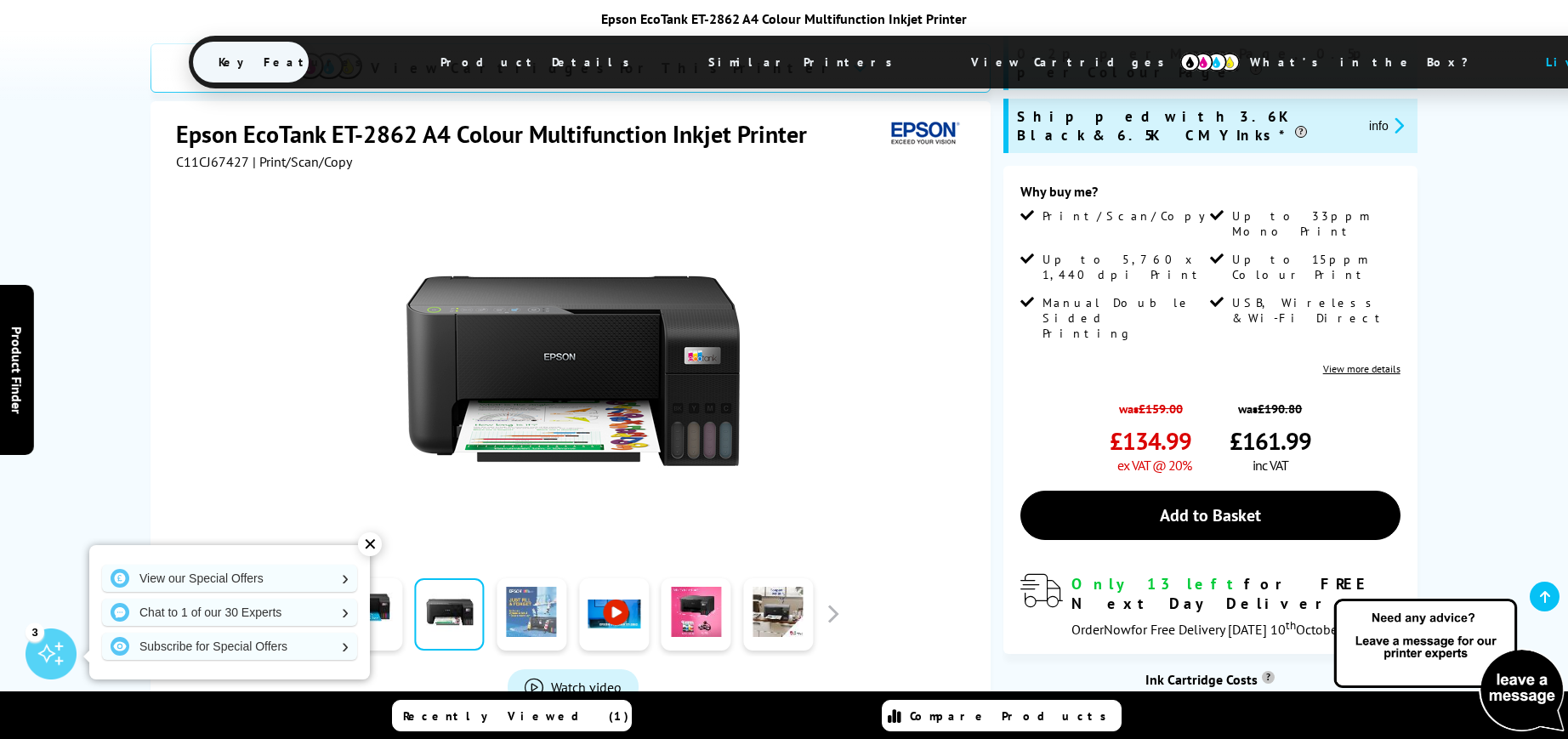
click at [517, 578] on link at bounding box center [531, 615] width 70 height 72
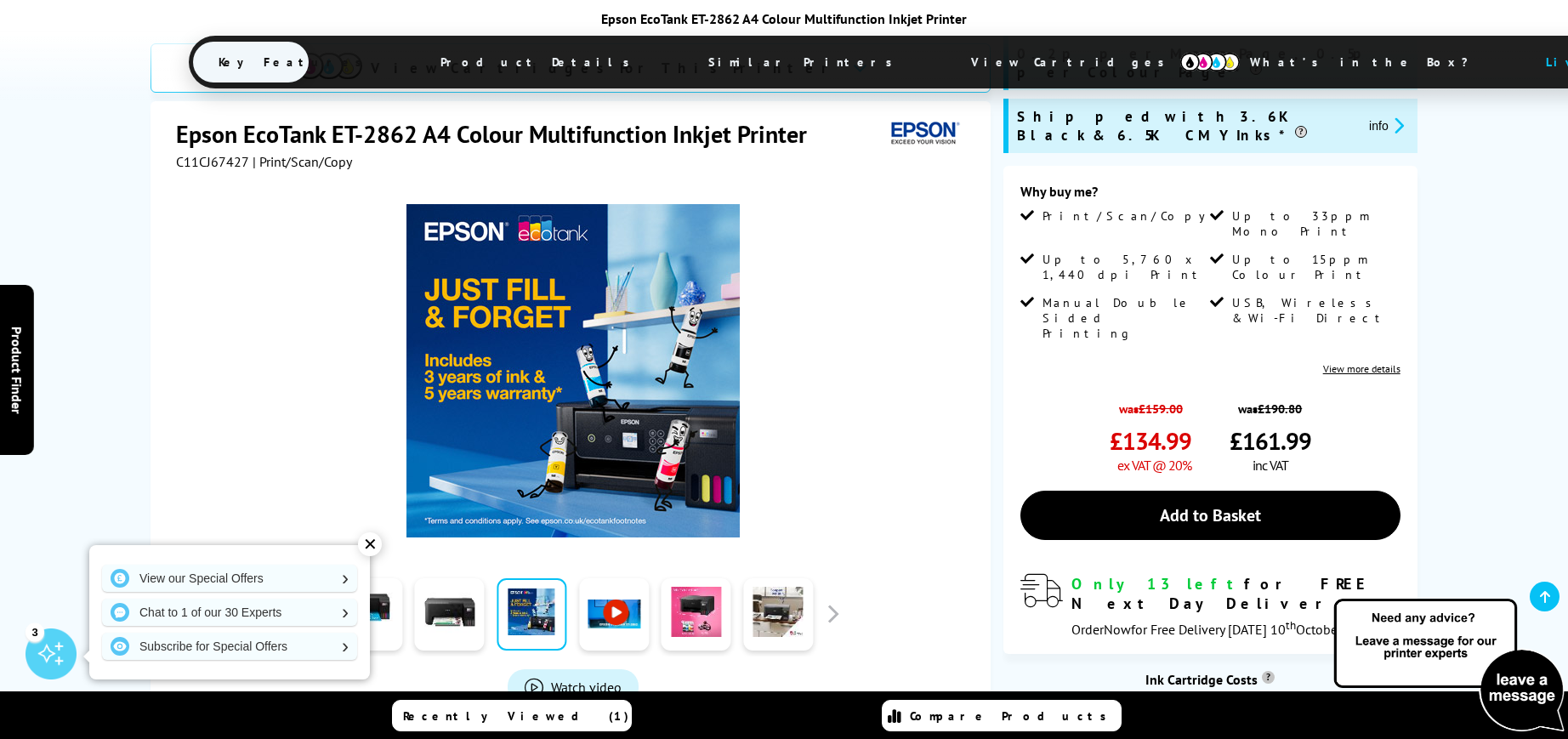
click at [606, 578] on link at bounding box center [614, 615] width 70 height 72
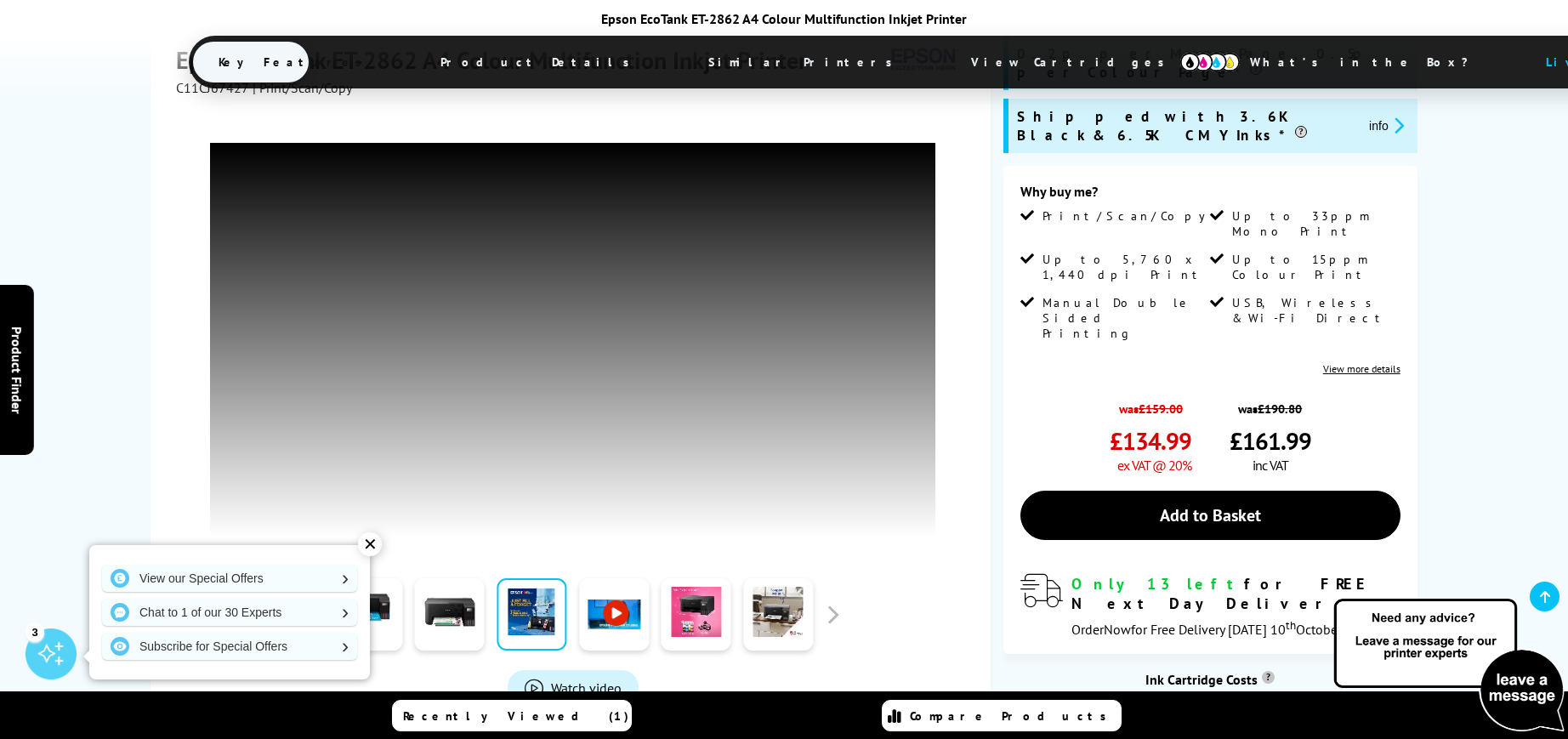
click at [369, 548] on div "✕" at bounding box center [370, 544] width 24 height 24
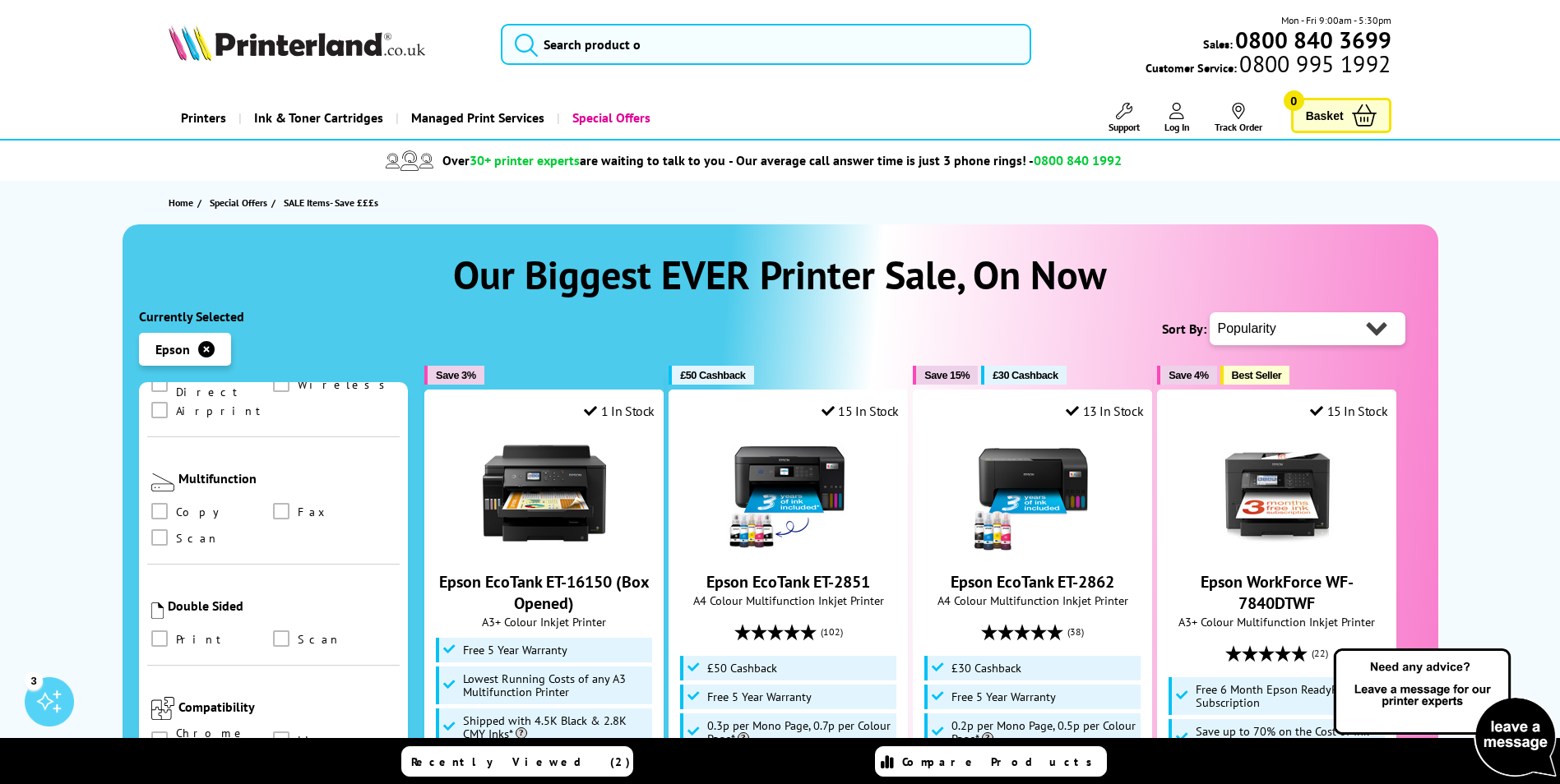
click at [1309, 321] on select "Popularity Rating Price - Low to High Price - High to Low Running Costs - Low t…" at bounding box center [1308, 329] width 196 height 33
select select "Price Ascending"
click at [1210, 313] on select "Popularity Rating Price - Low to High Price - High to Low Running Costs - Low t…" at bounding box center [1308, 329] width 196 height 33
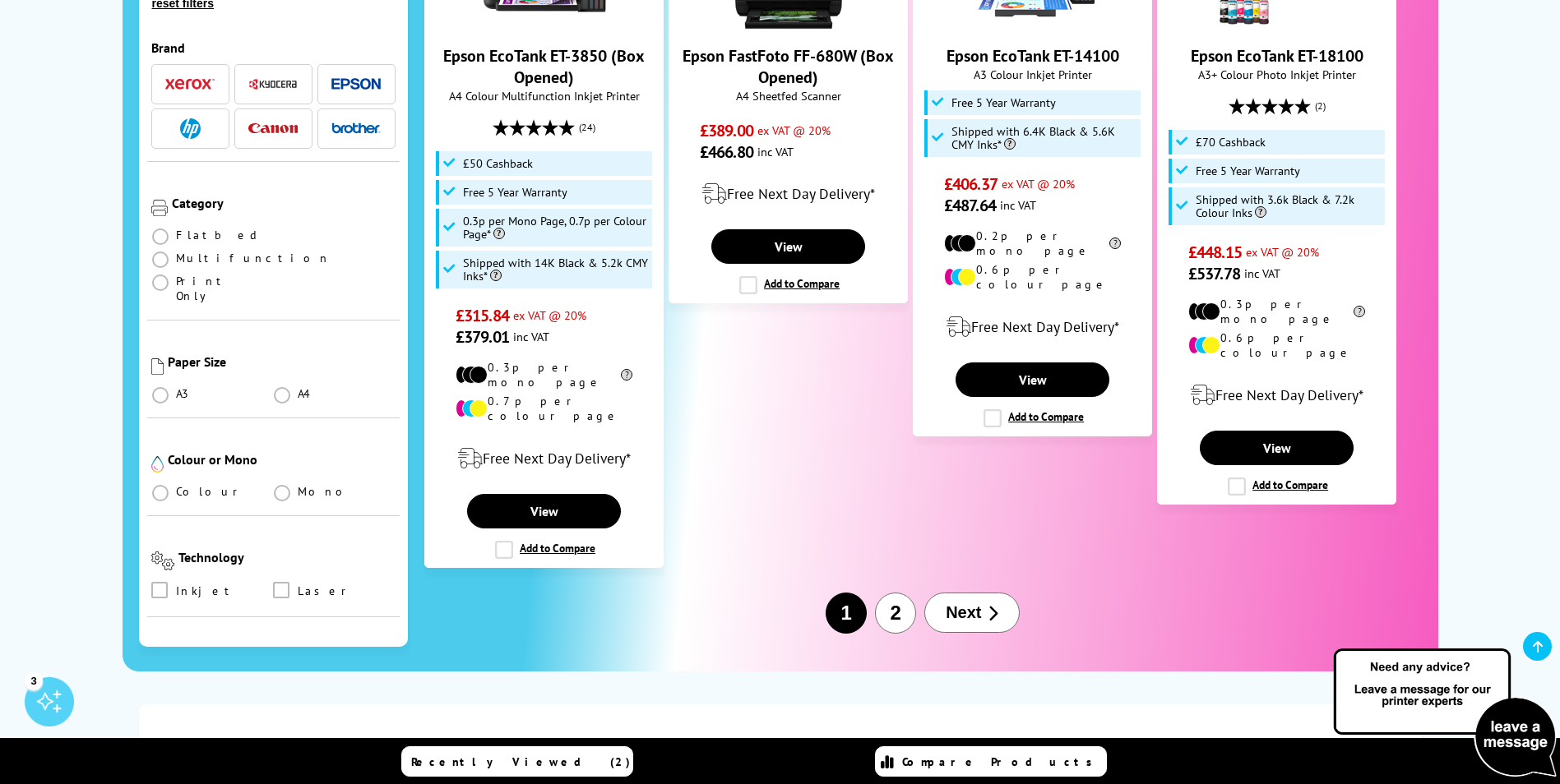
scroll to position [2055, 0]
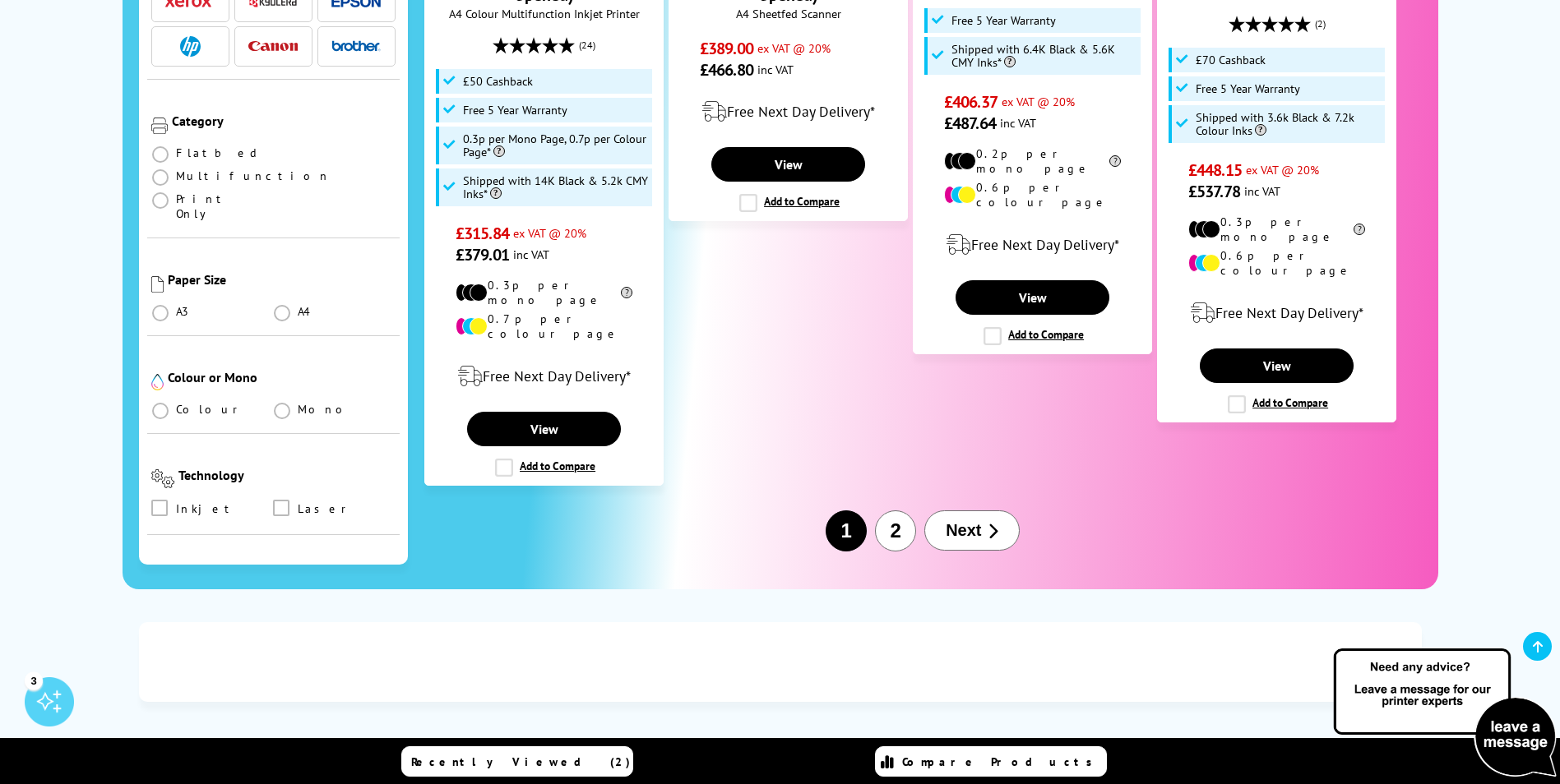
click at [899, 510] on button "2" at bounding box center [895, 531] width 41 height 41
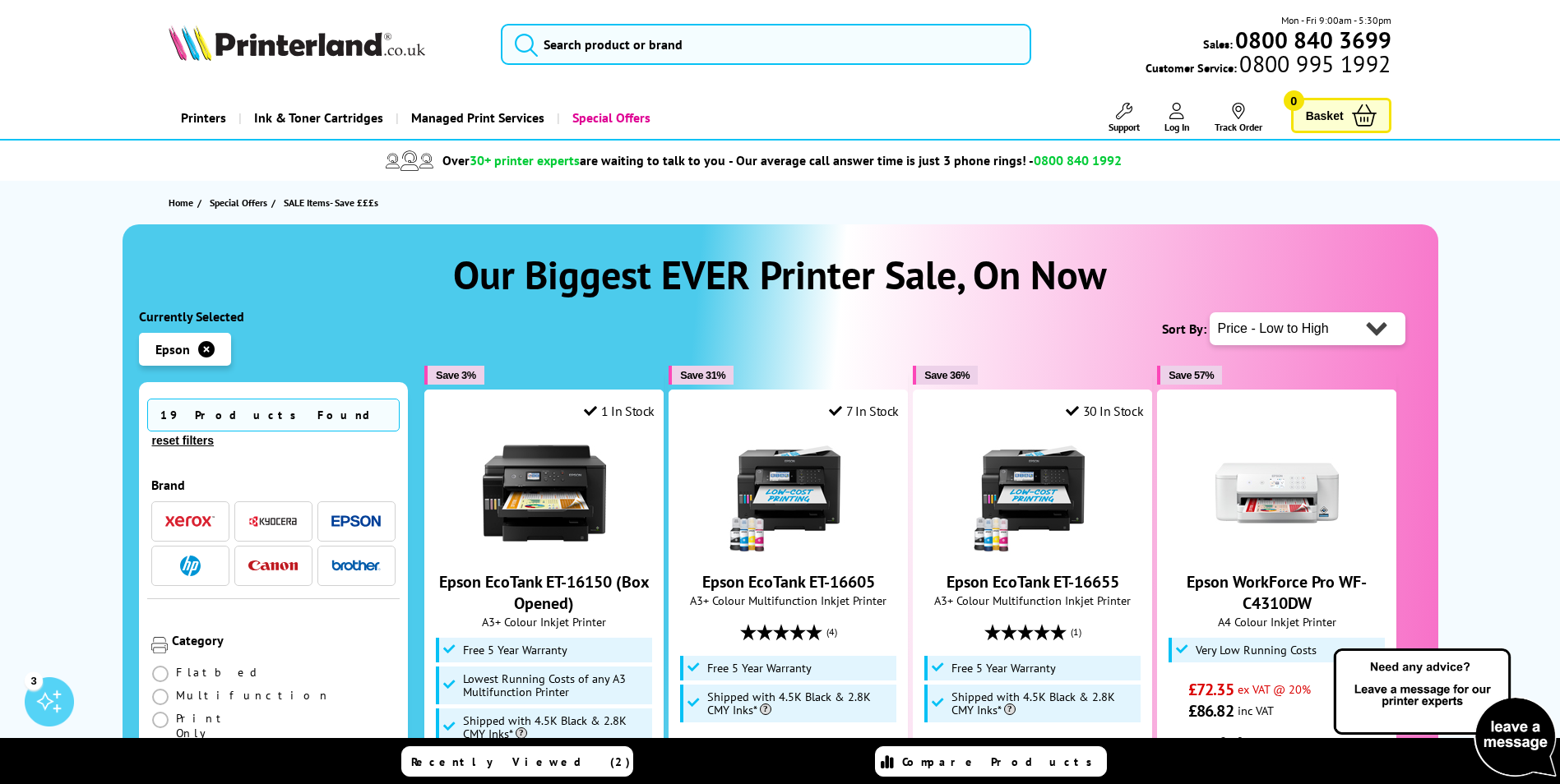
click at [207, 350] on icon "button" at bounding box center [207, 349] width 17 height 17
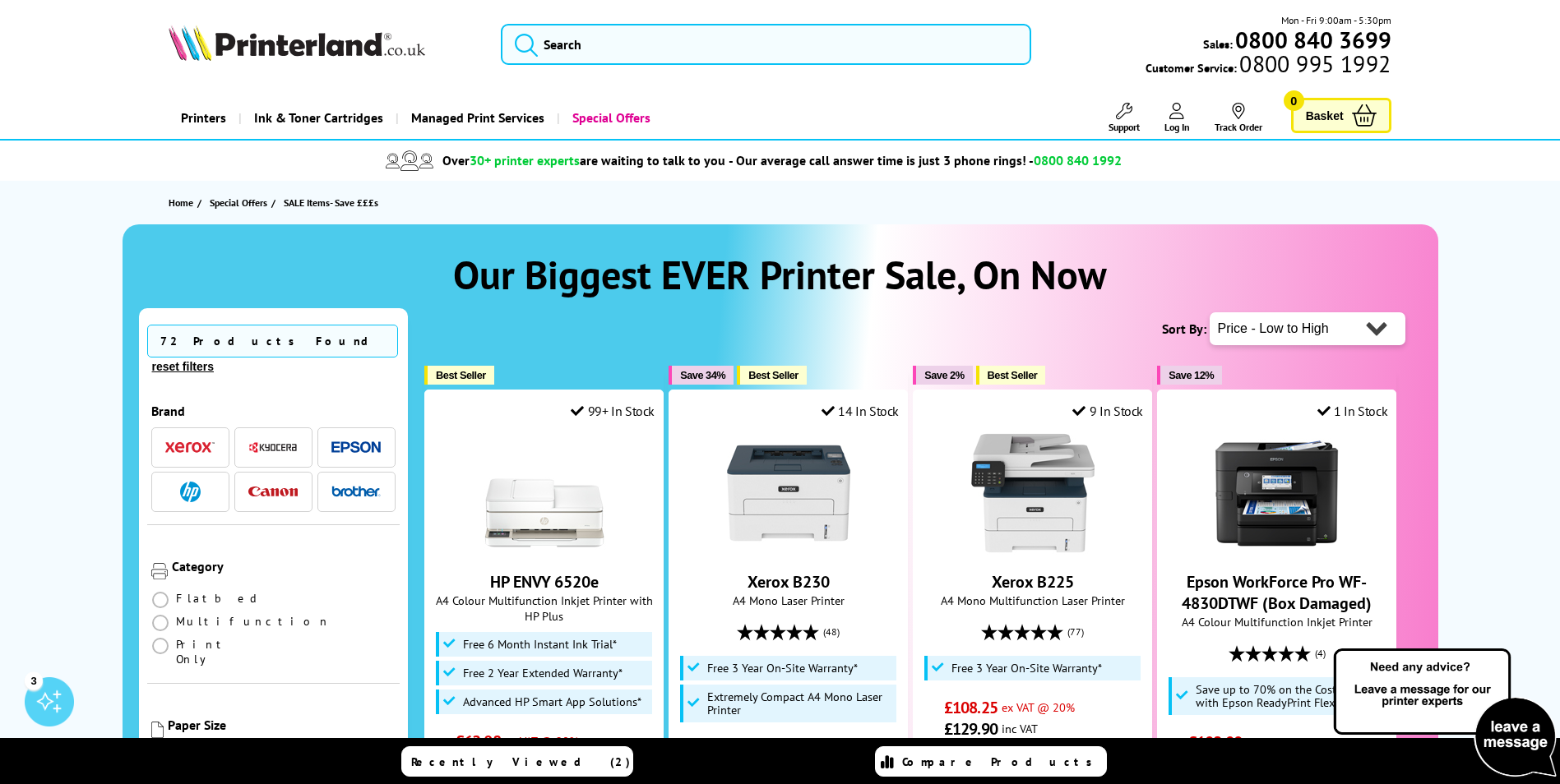
click at [189, 482] on img "button" at bounding box center [190, 492] width 21 height 21
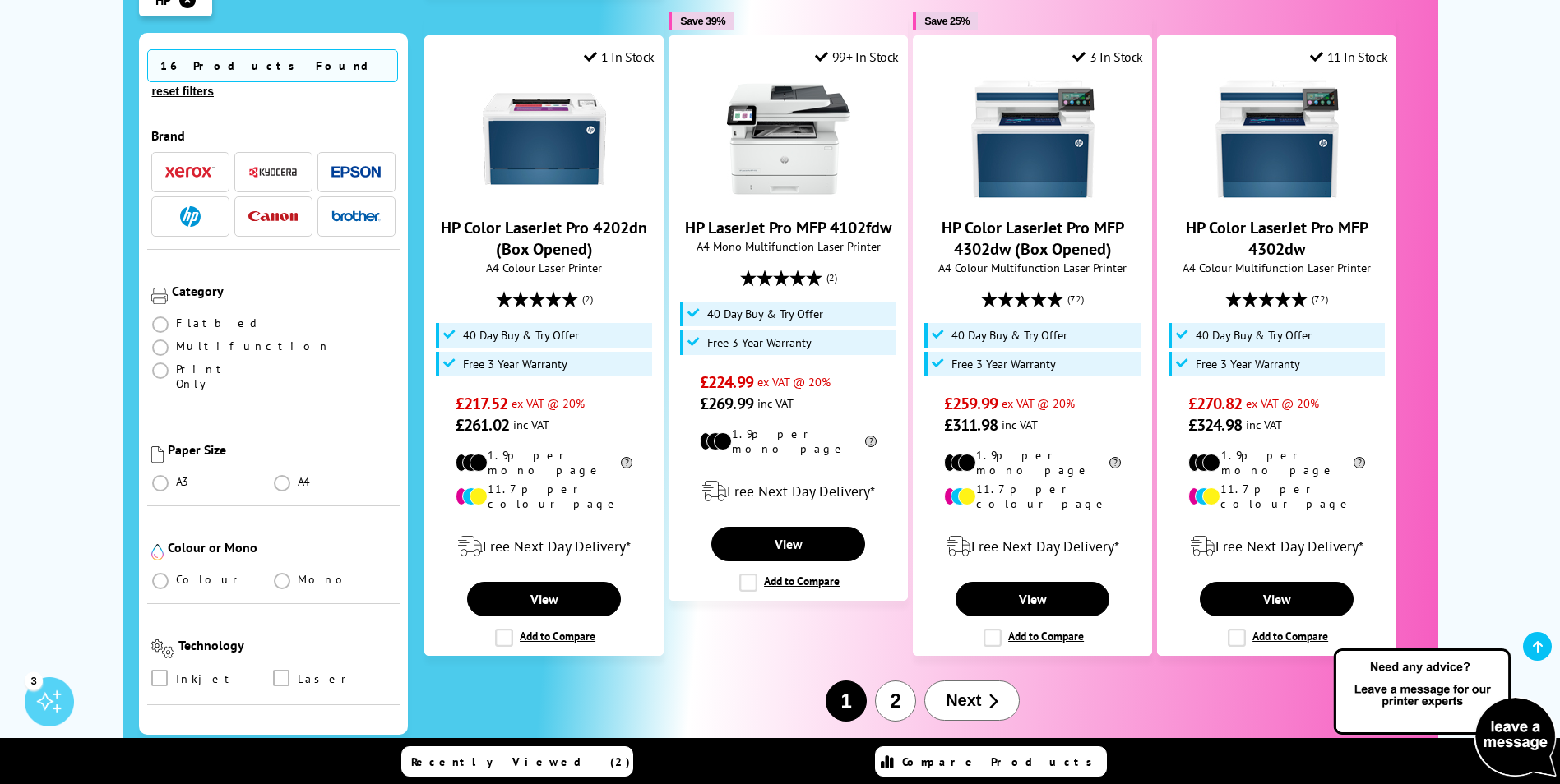
scroll to position [1809, 0]
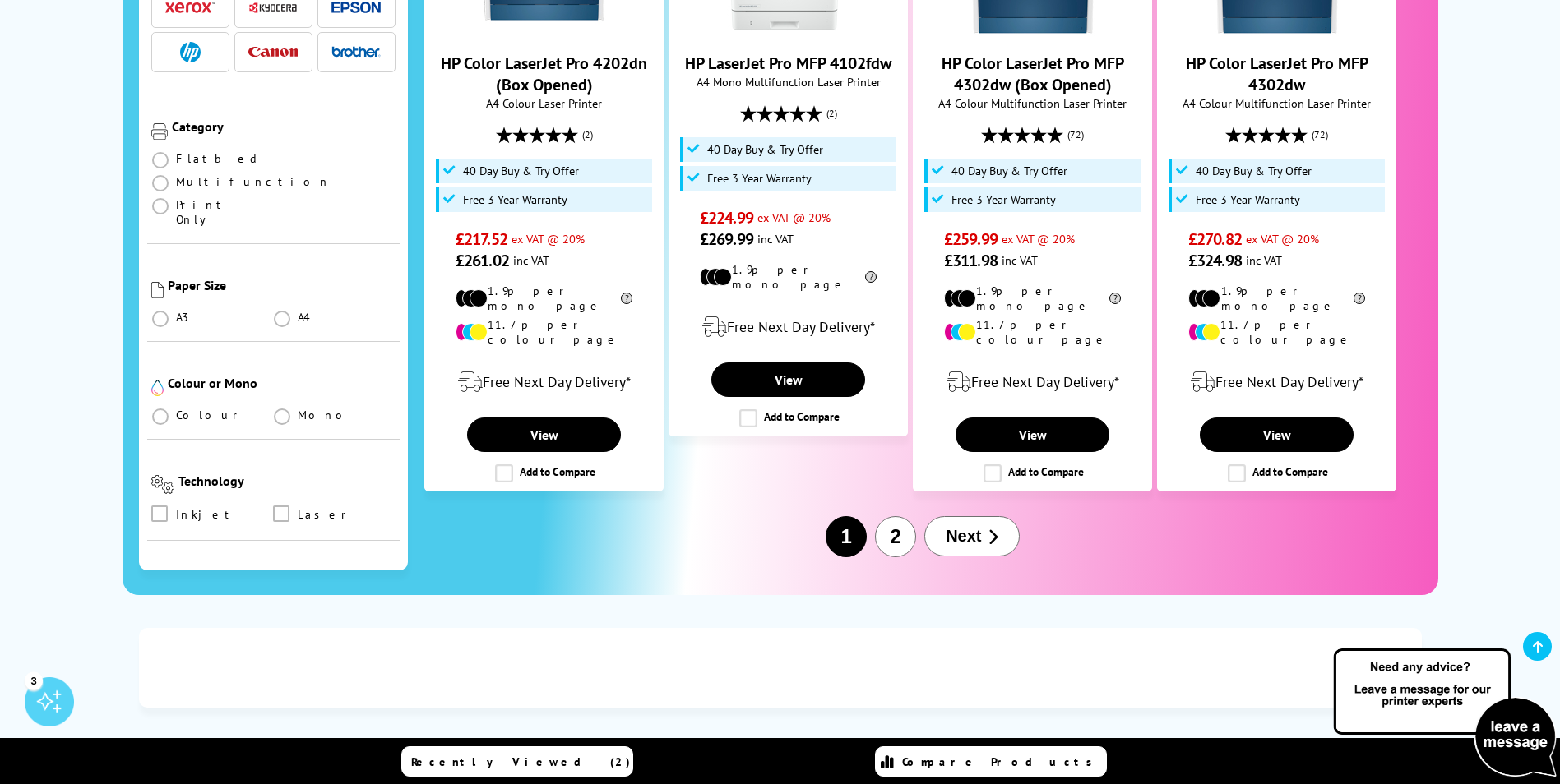
click at [885, 516] on button "2" at bounding box center [895, 537] width 41 height 41
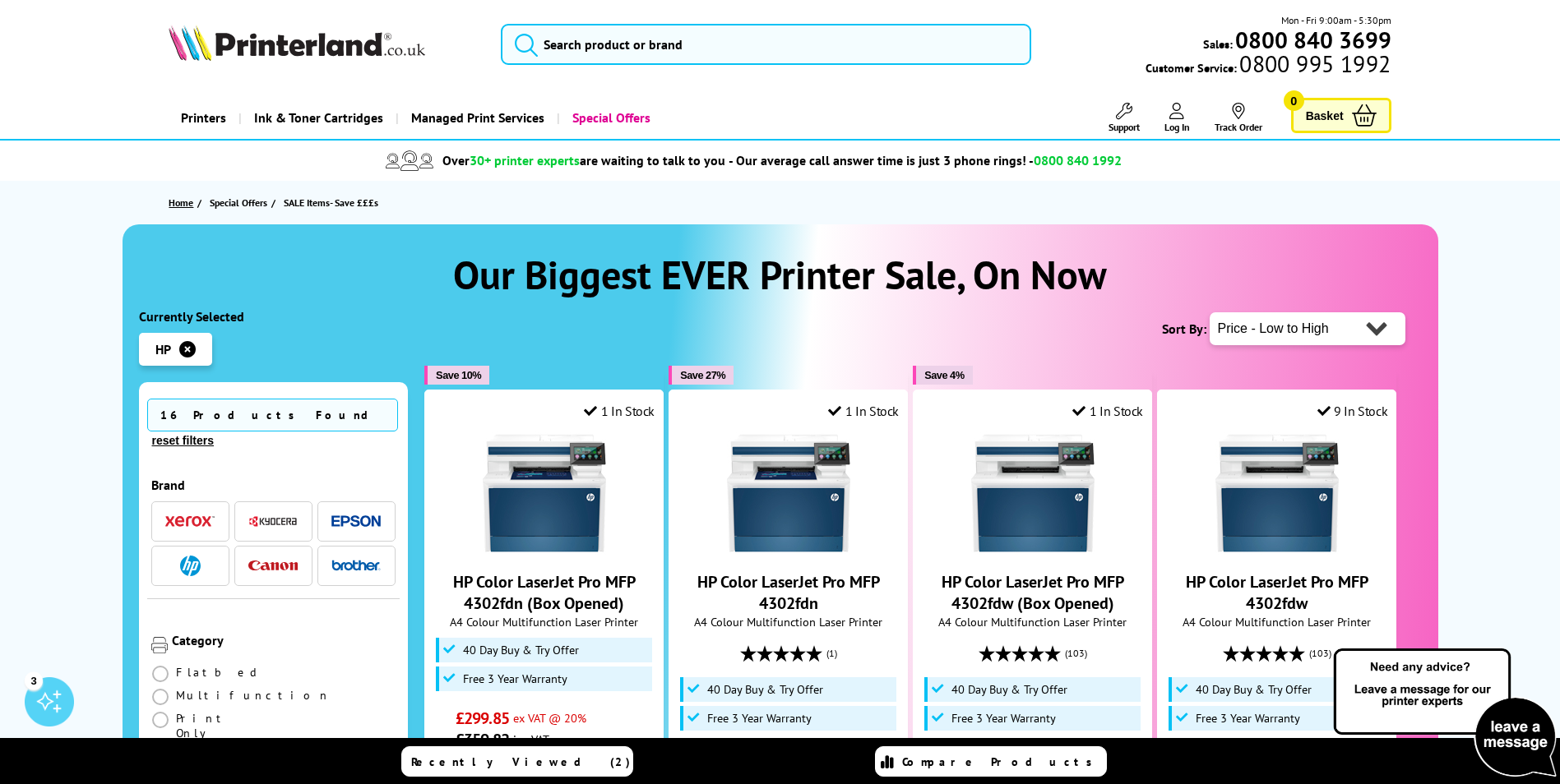
click at [186, 202] on link "Home" at bounding box center [183, 202] width 29 height 17
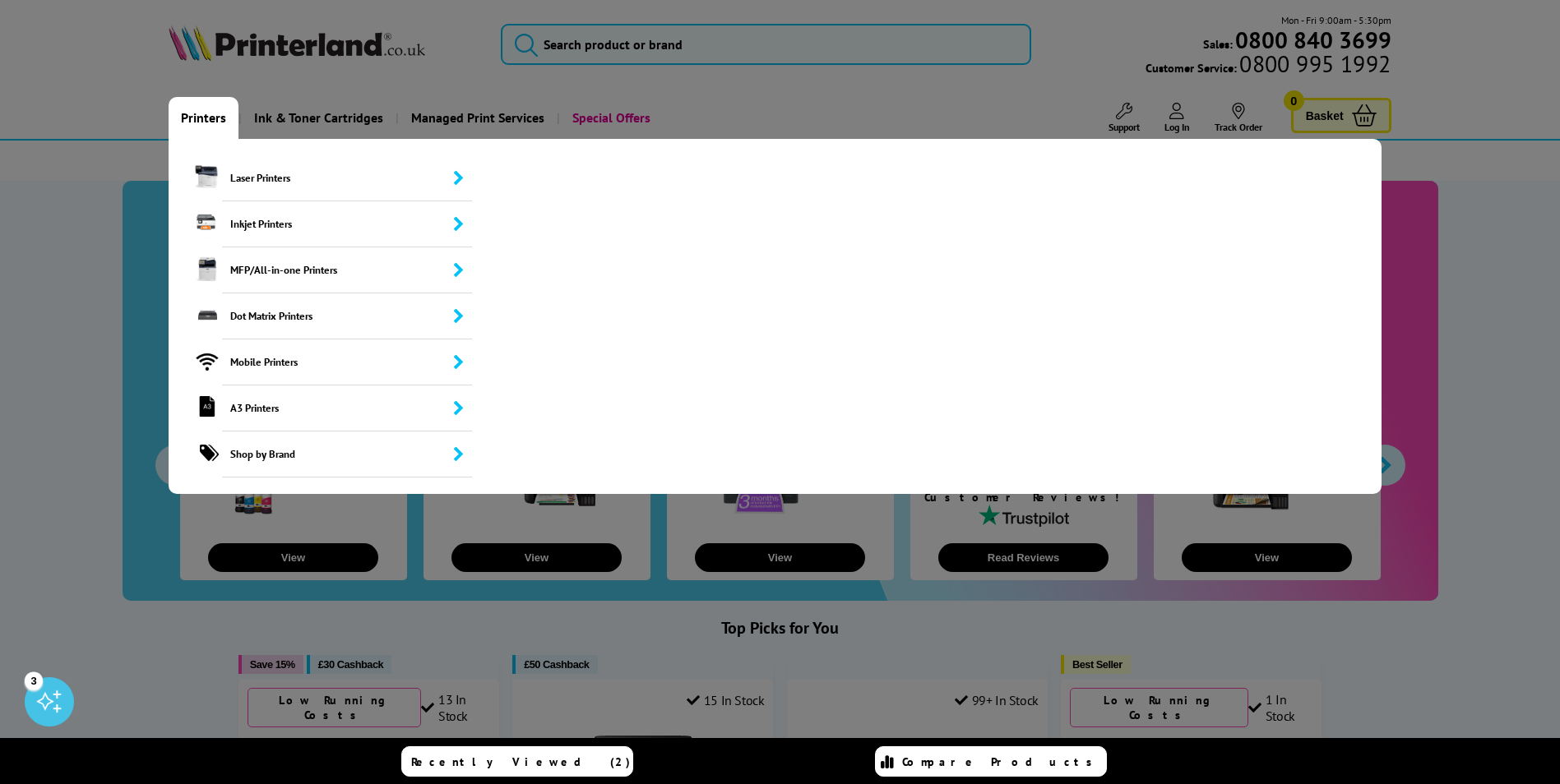
click at [202, 123] on link "Printers" at bounding box center [203, 118] width 70 height 42
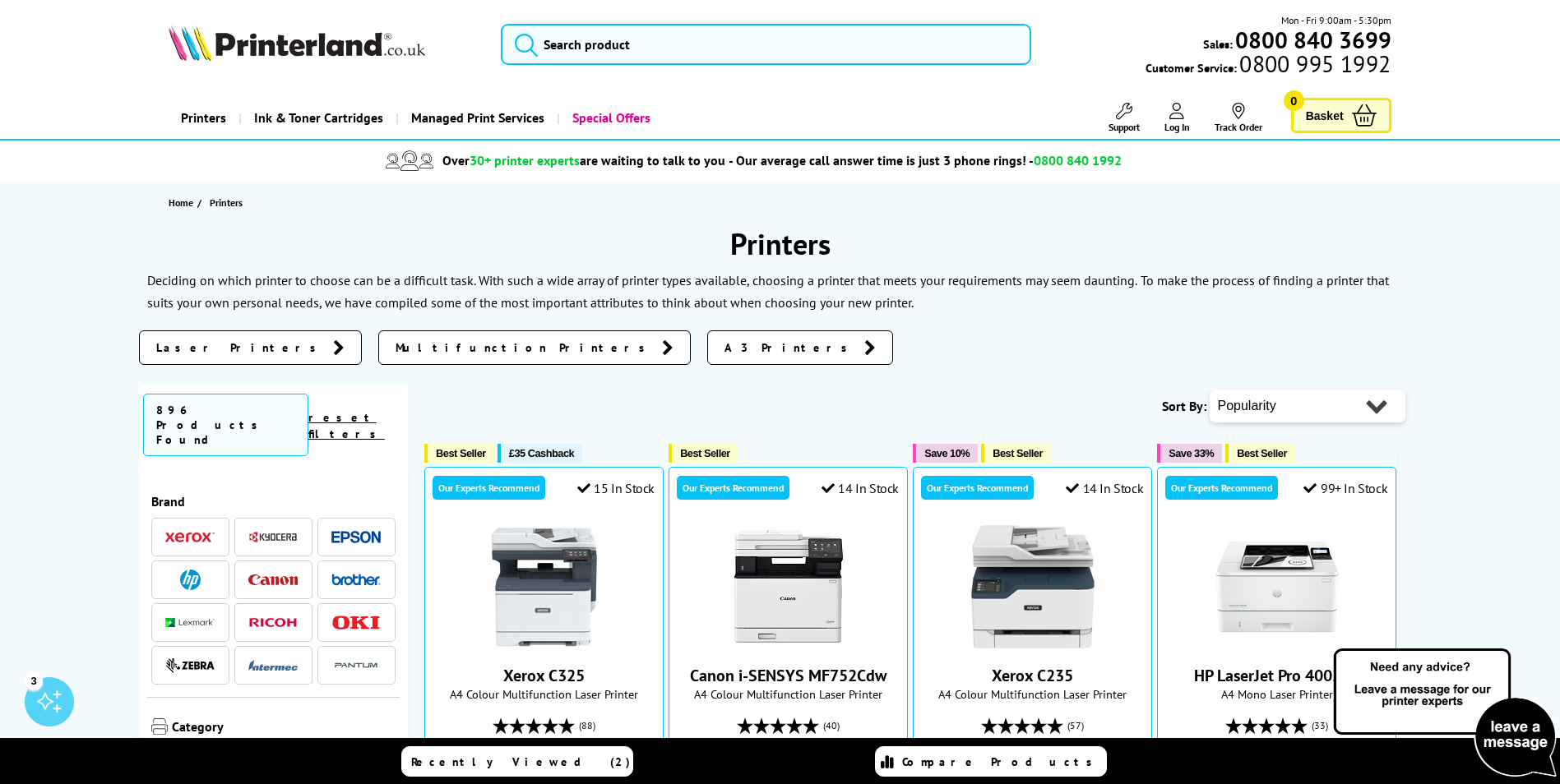
click at [396, 353] on span "Multifunction Printers" at bounding box center [524, 348] width 258 height 17
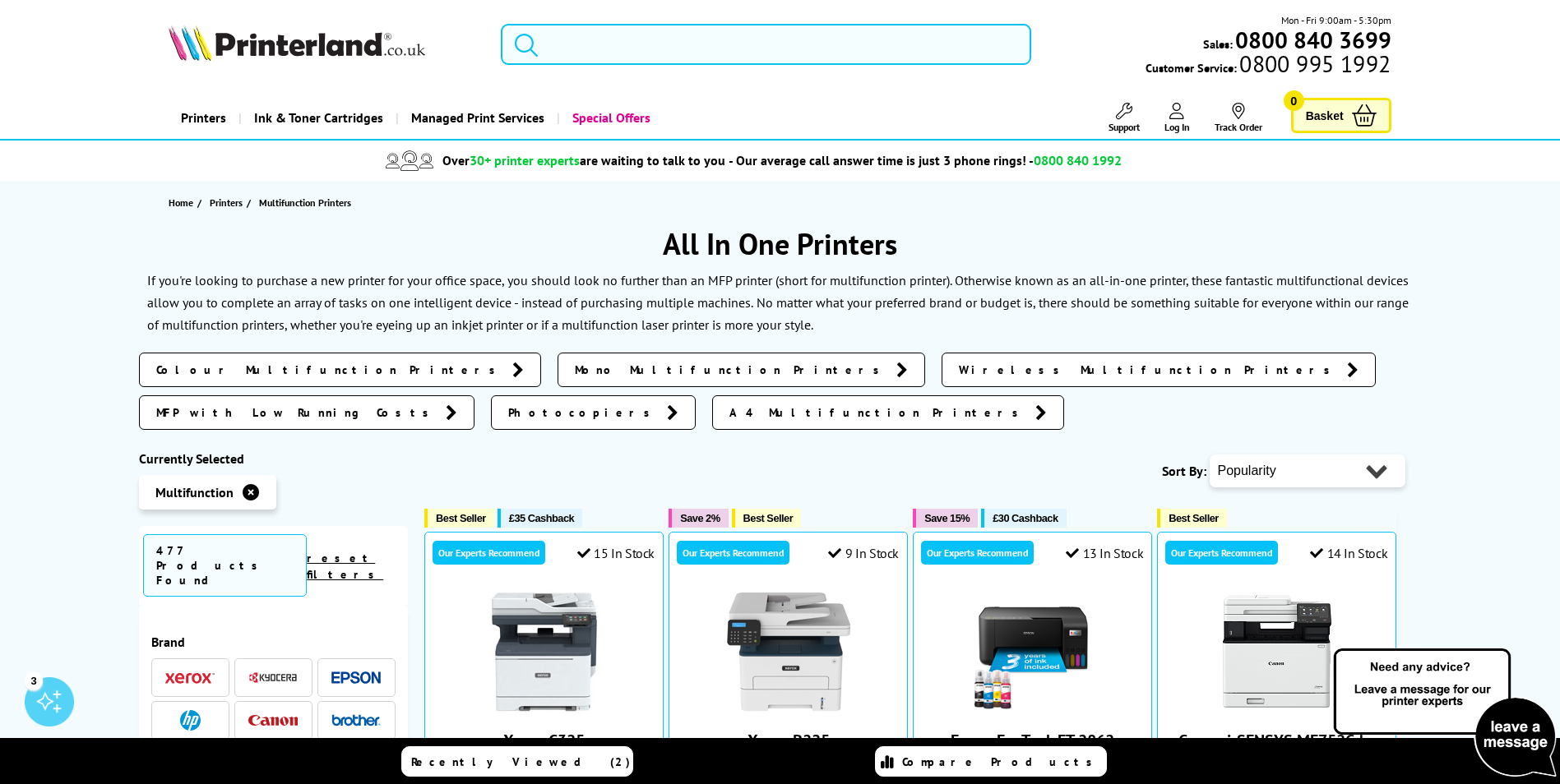
click at [266, 370] on span "Colour Multifunction Printers" at bounding box center [329, 370] width 348 height 17
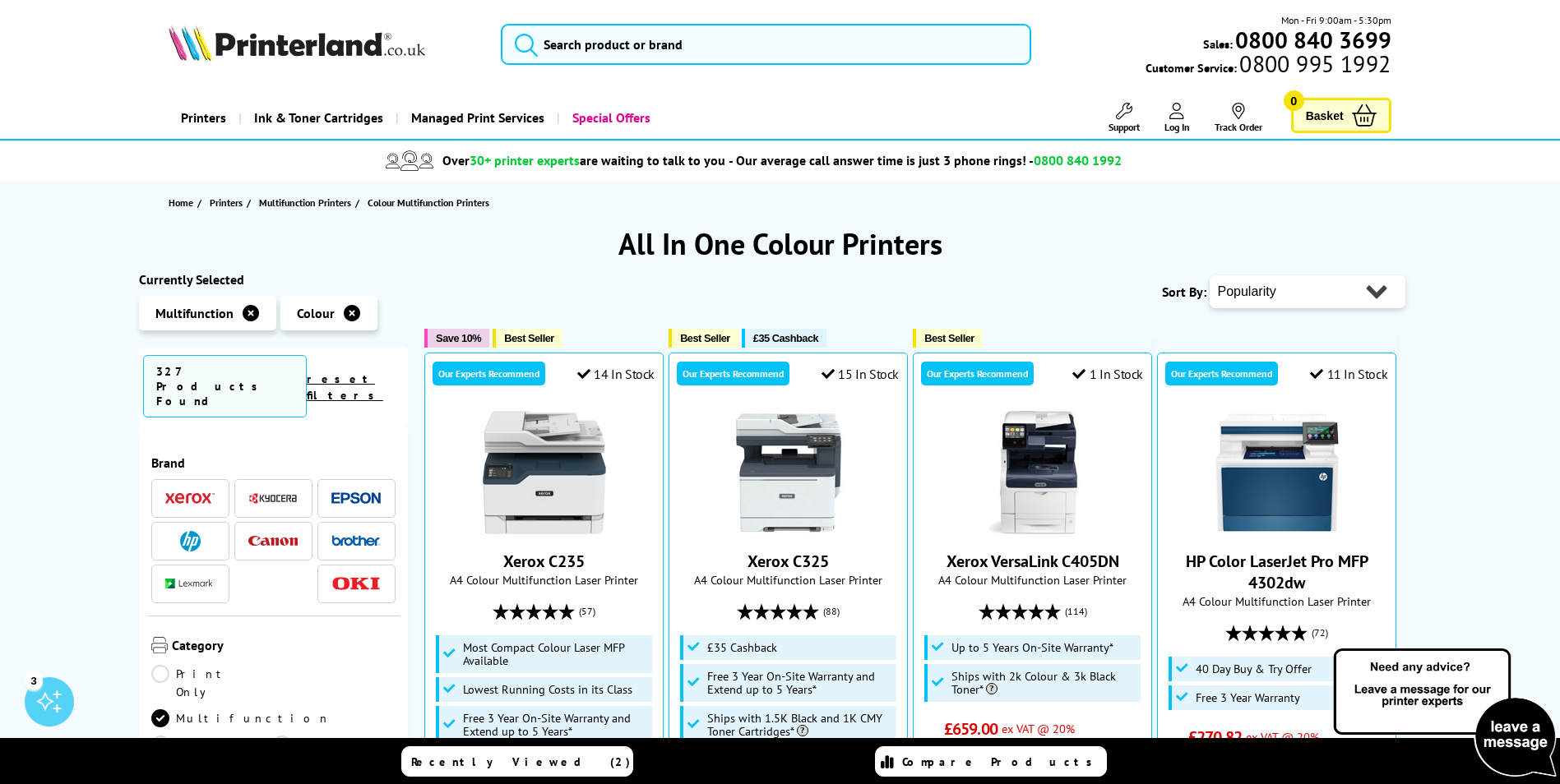
click at [197, 531] on img at bounding box center [190, 541] width 21 height 21
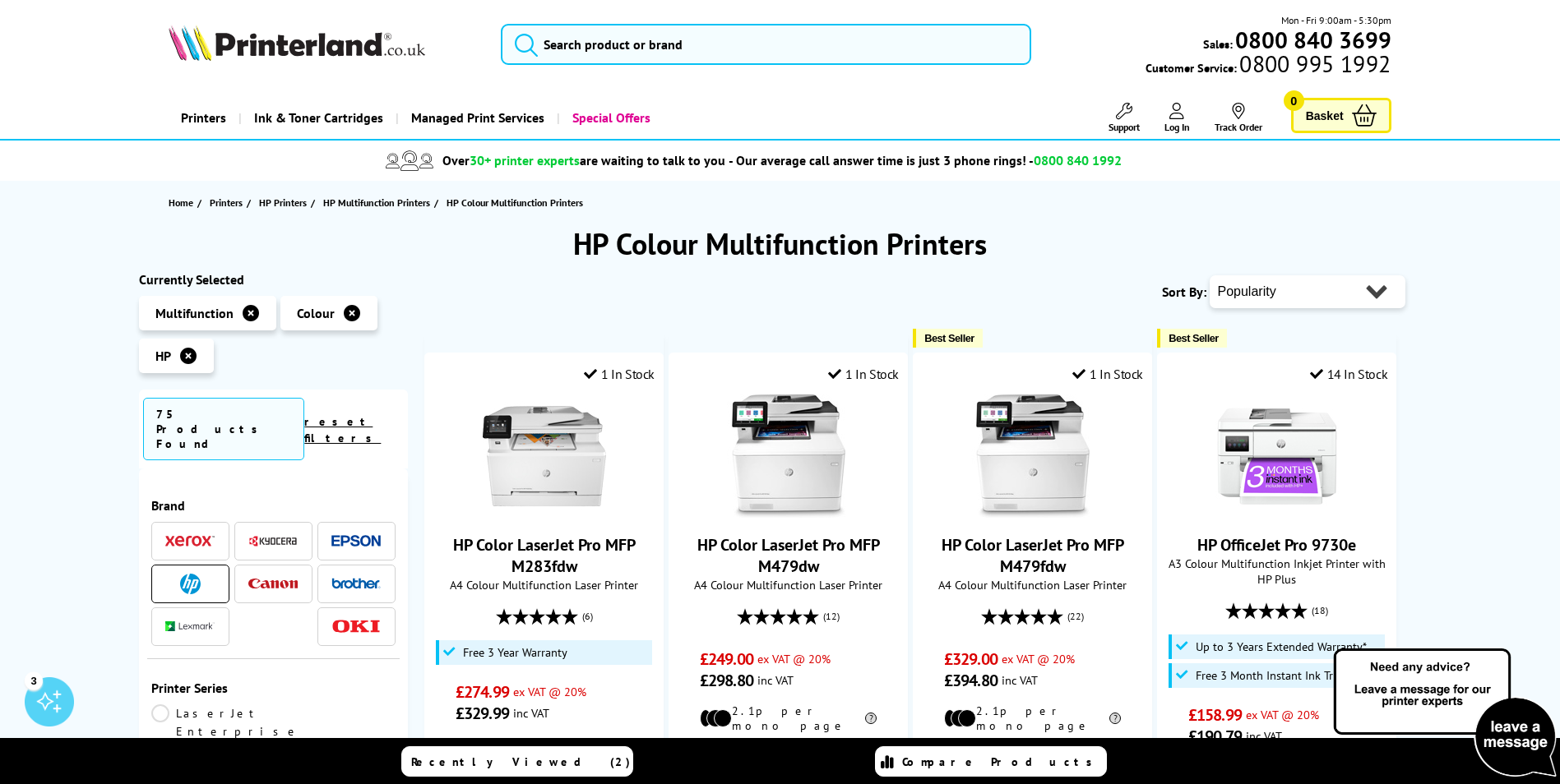
click at [1237, 298] on select "Popularity Rating Price - Low to High Price - High to Low Running Costs - Low t…" at bounding box center [1308, 292] width 196 height 33
select select "Price Ascending"
click at [1210, 275] on select "Popularity Rating Price - Low to High Price - High to Low Running Costs - Low t…" at bounding box center [1308, 292] width 196 height 33
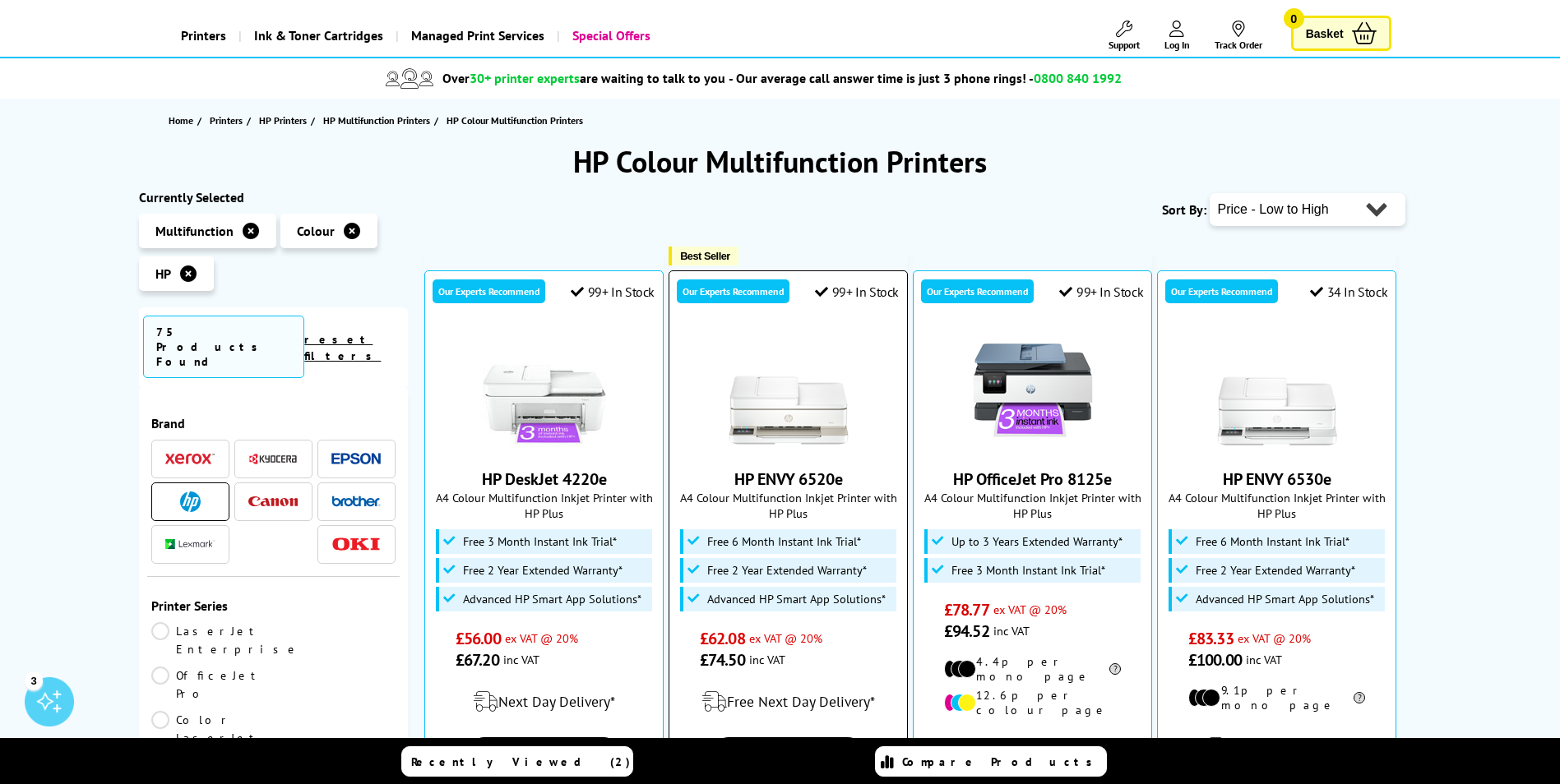
scroll to position [164, 0]
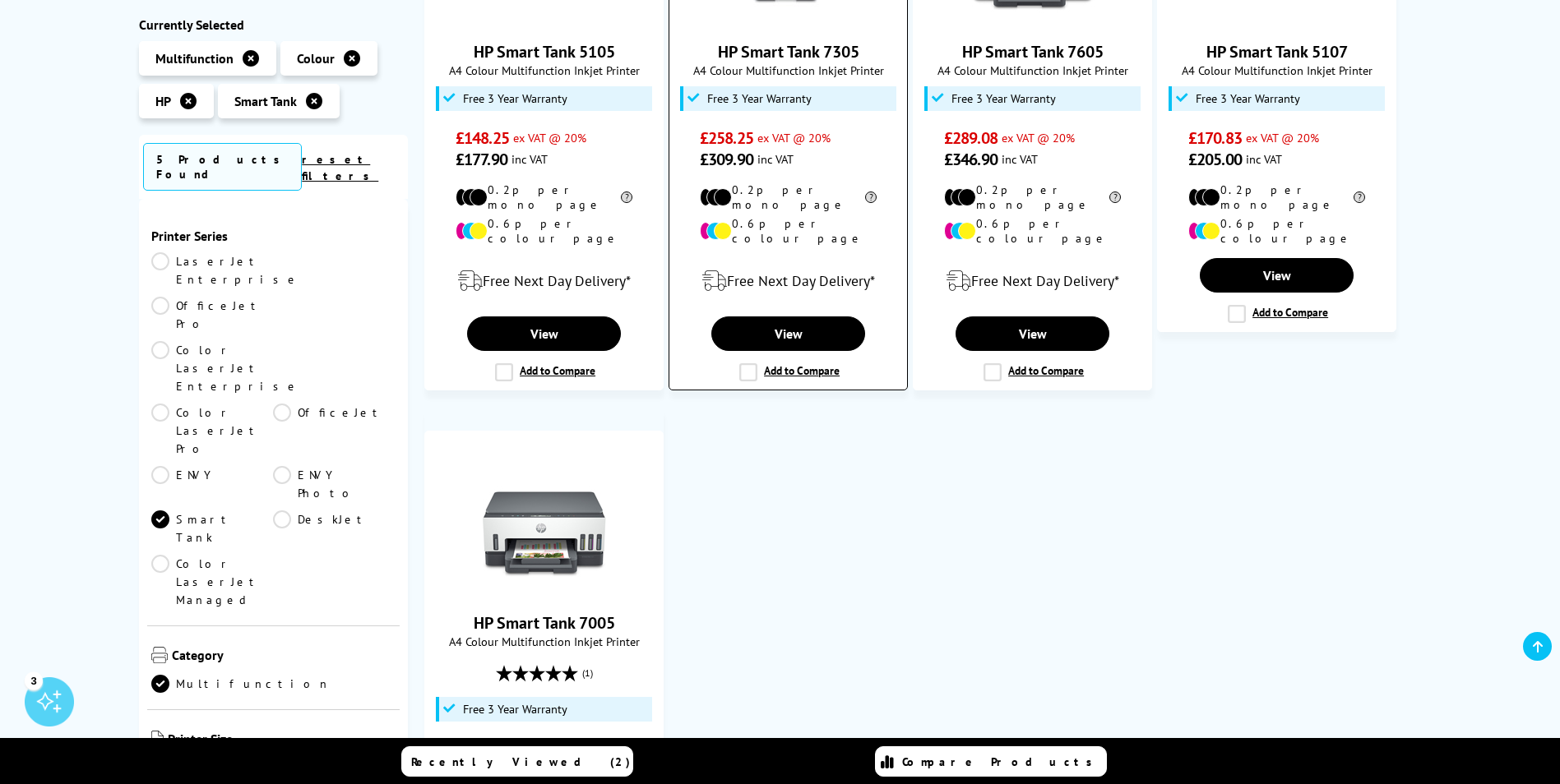
scroll to position [576, 0]
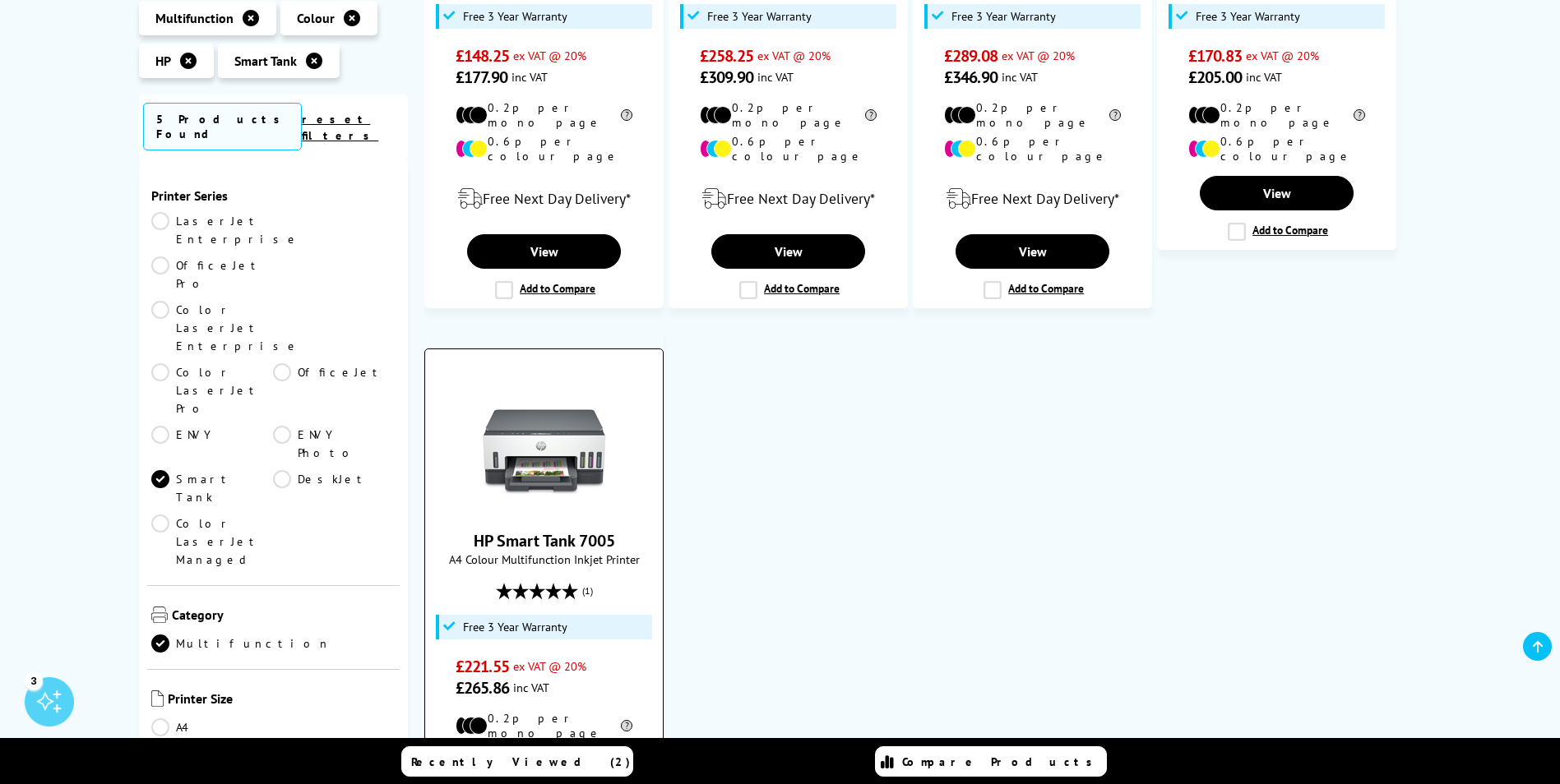
click at [552, 431] on img at bounding box center [544, 452] width 124 height 124
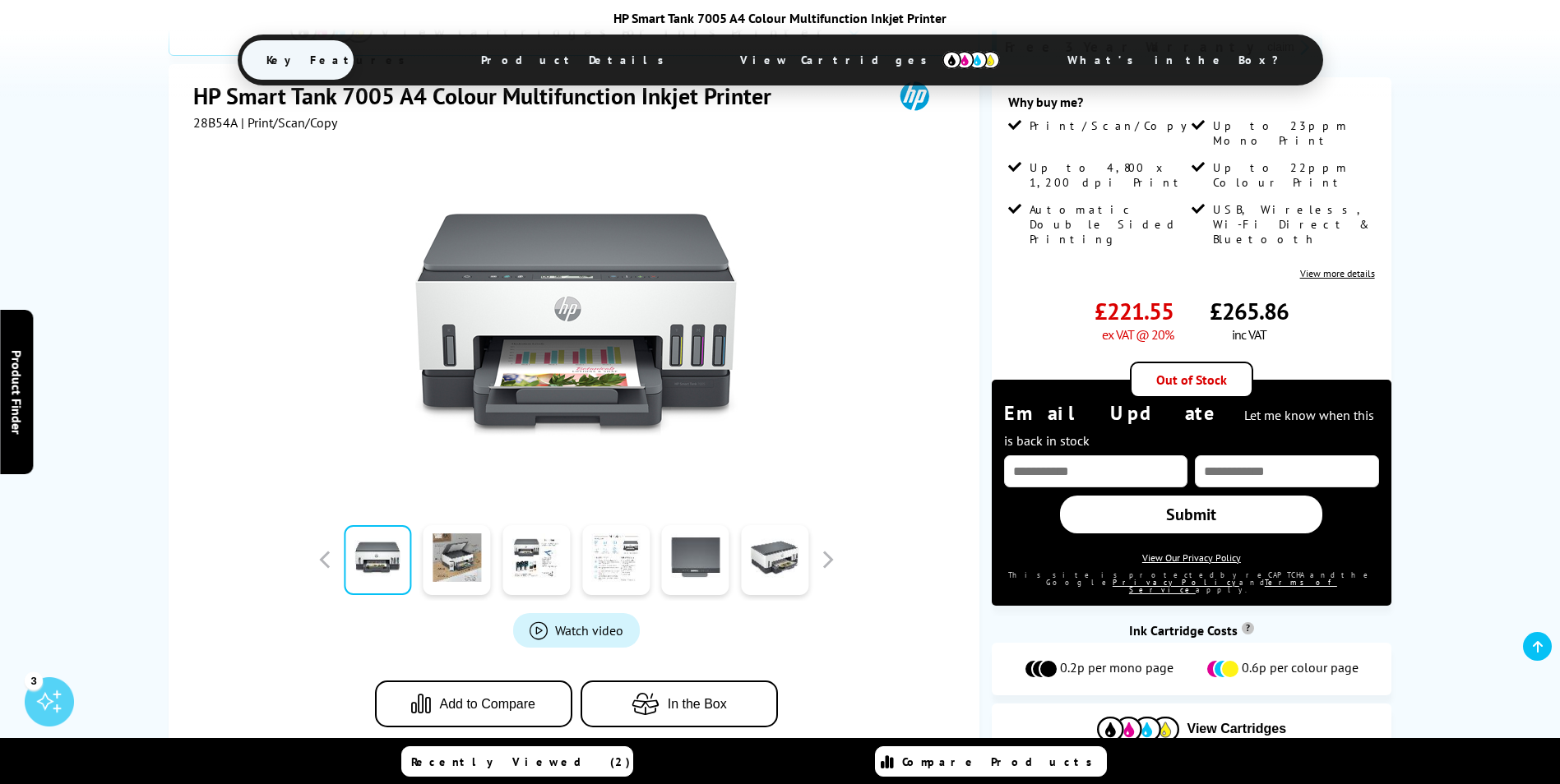
scroll to position [329, 0]
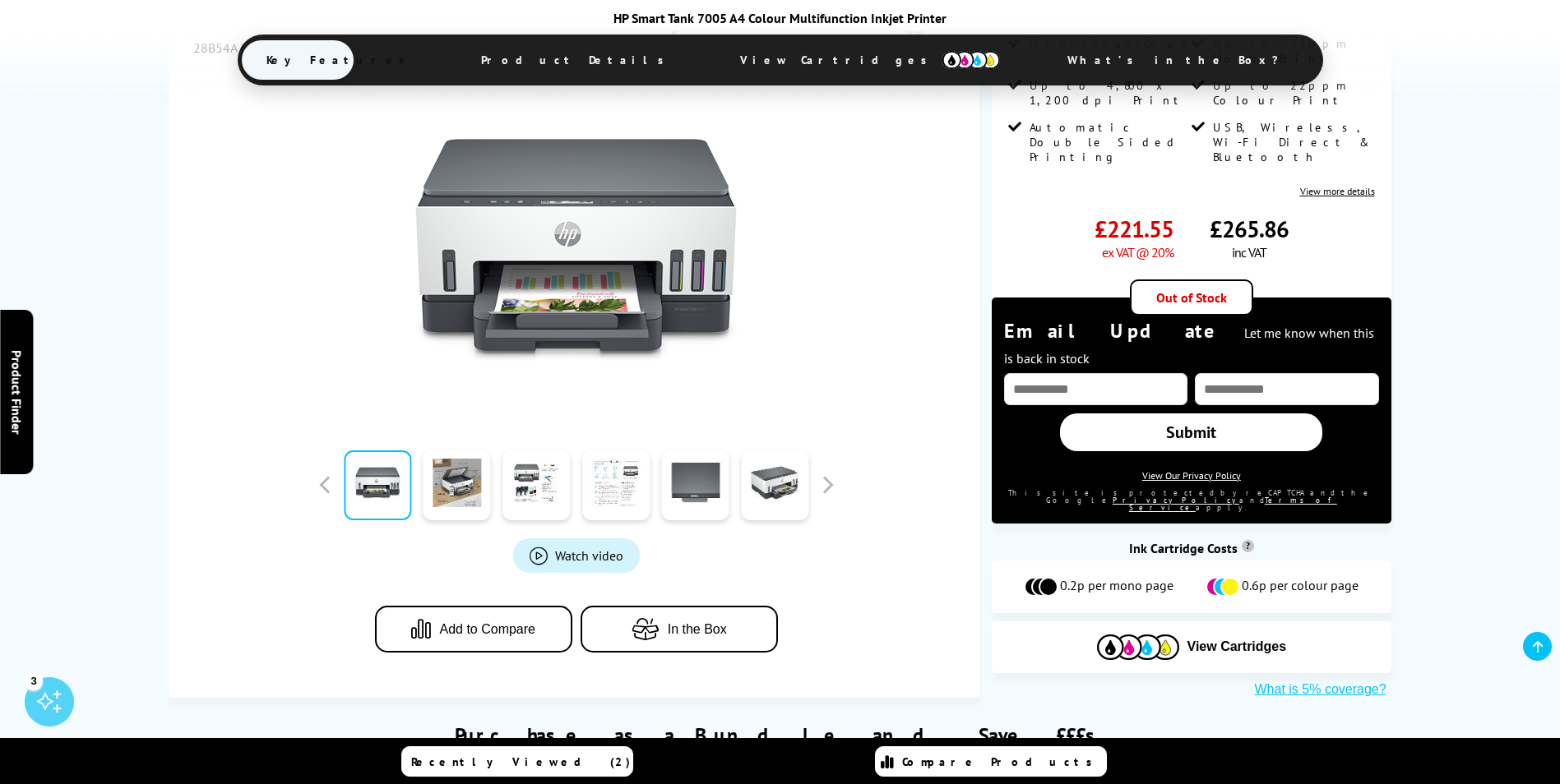
click at [615, 548] on span "Watch video" at bounding box center [589, 556] width 68 height 17
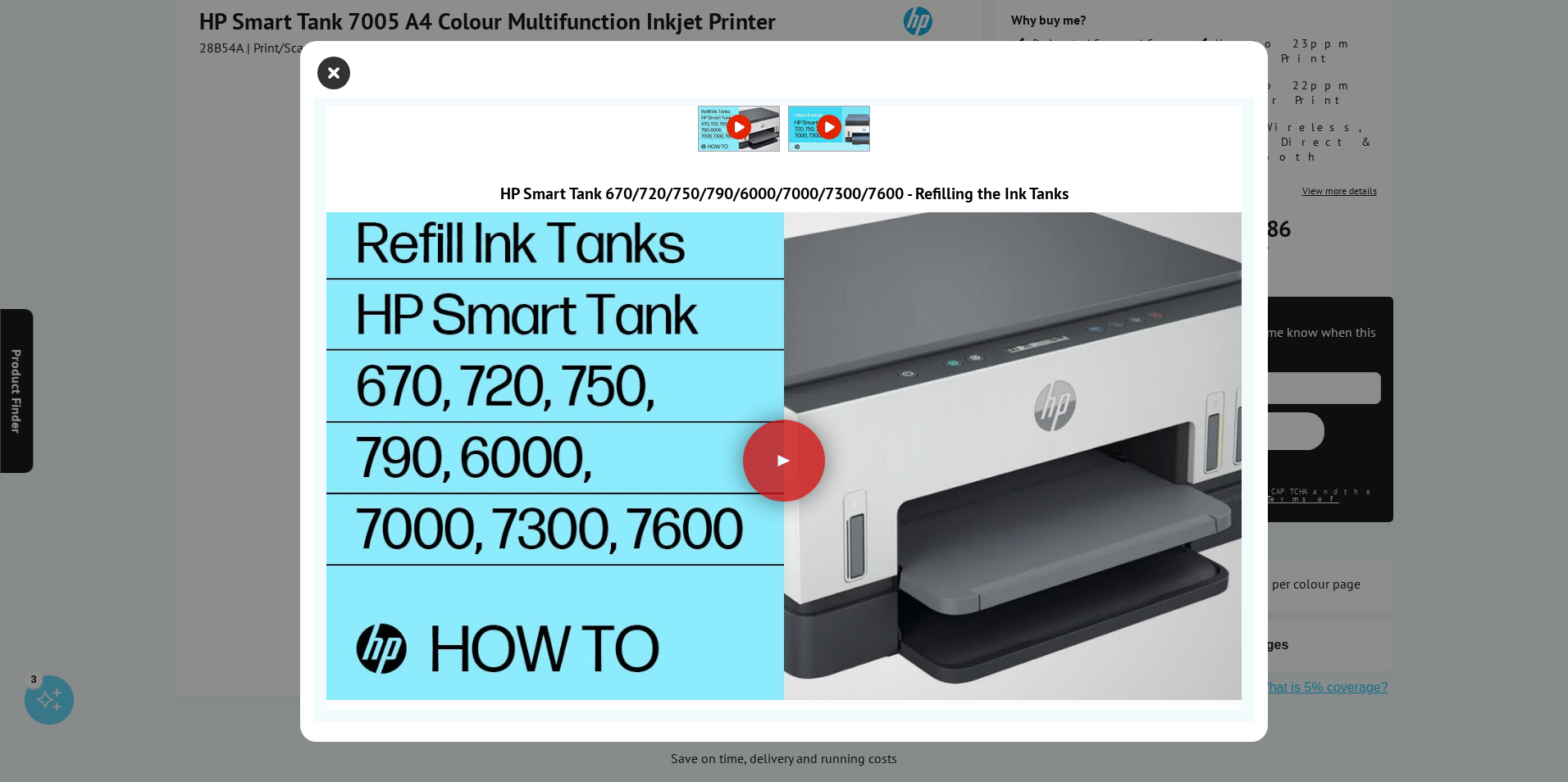
click at [338, 78] on icon "close modal" at bounding box center [334, 73] width 33 height 33
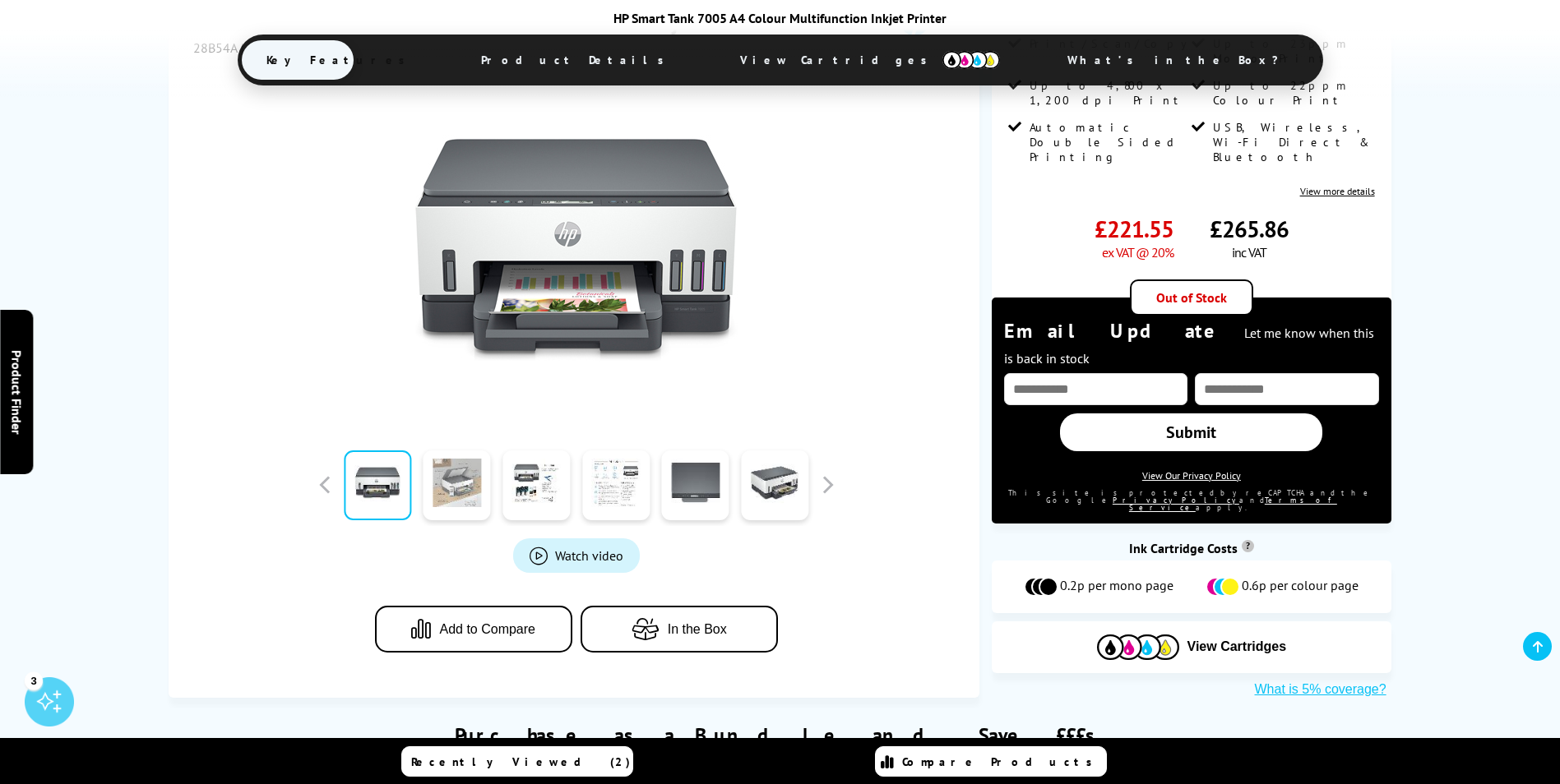
click at [461, 486] on link at bounding box center [456, 485] width 67 height 70
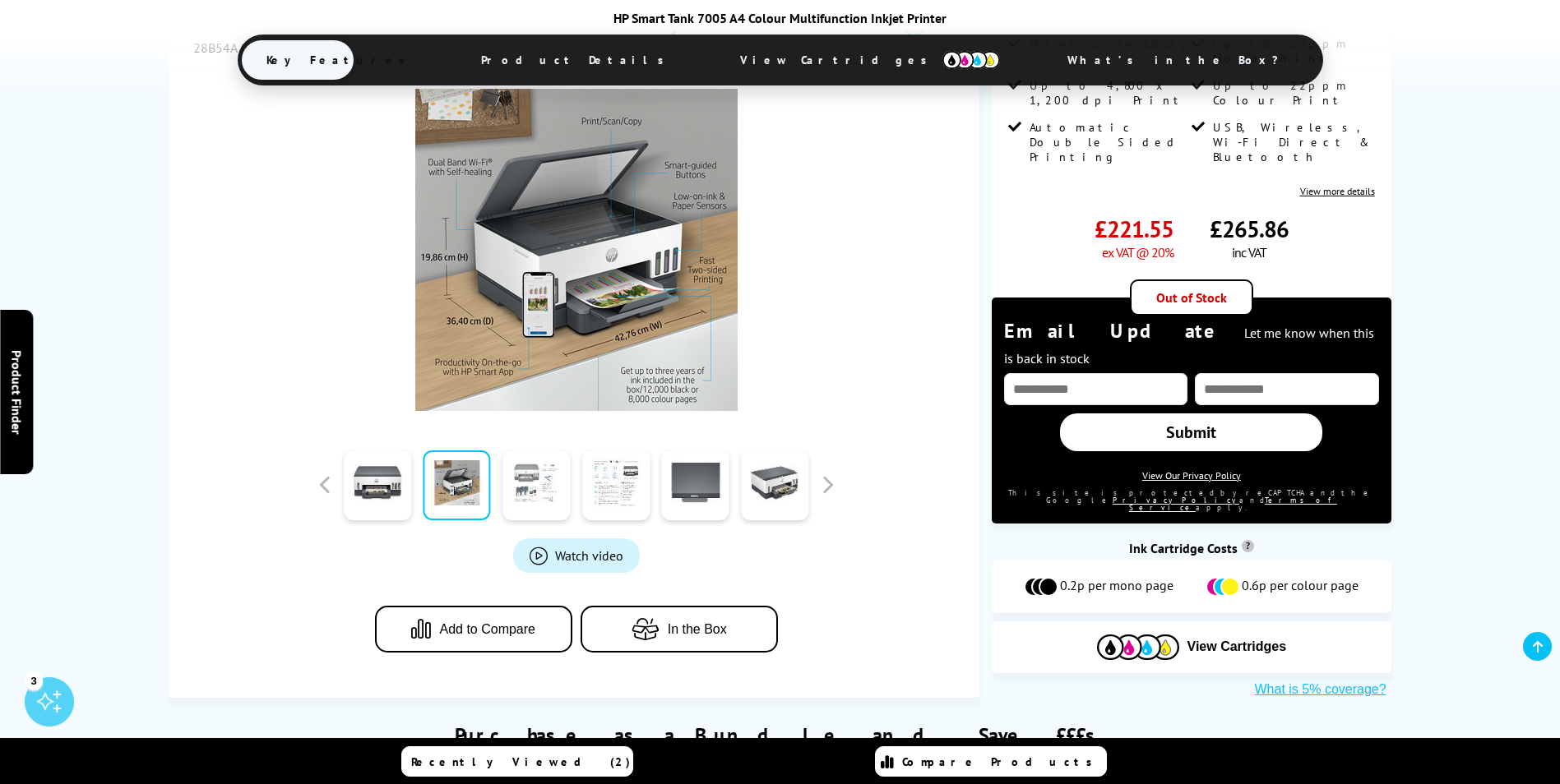
click at [534, 479] on link at bounding box center [535, 485] width 67 height 70
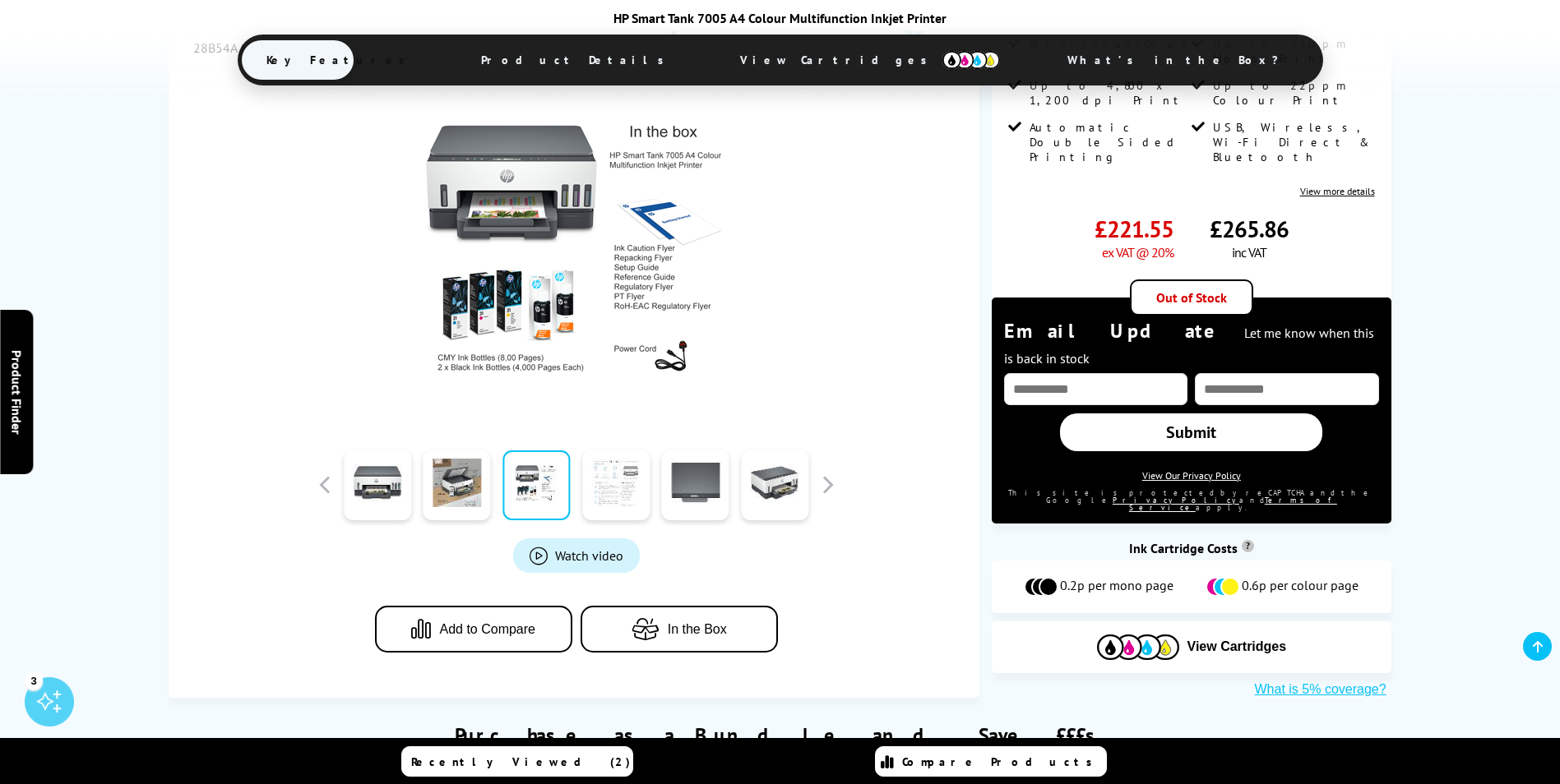
click at [611, 475] on link at bounding box center [616, 485] width 67 height 70
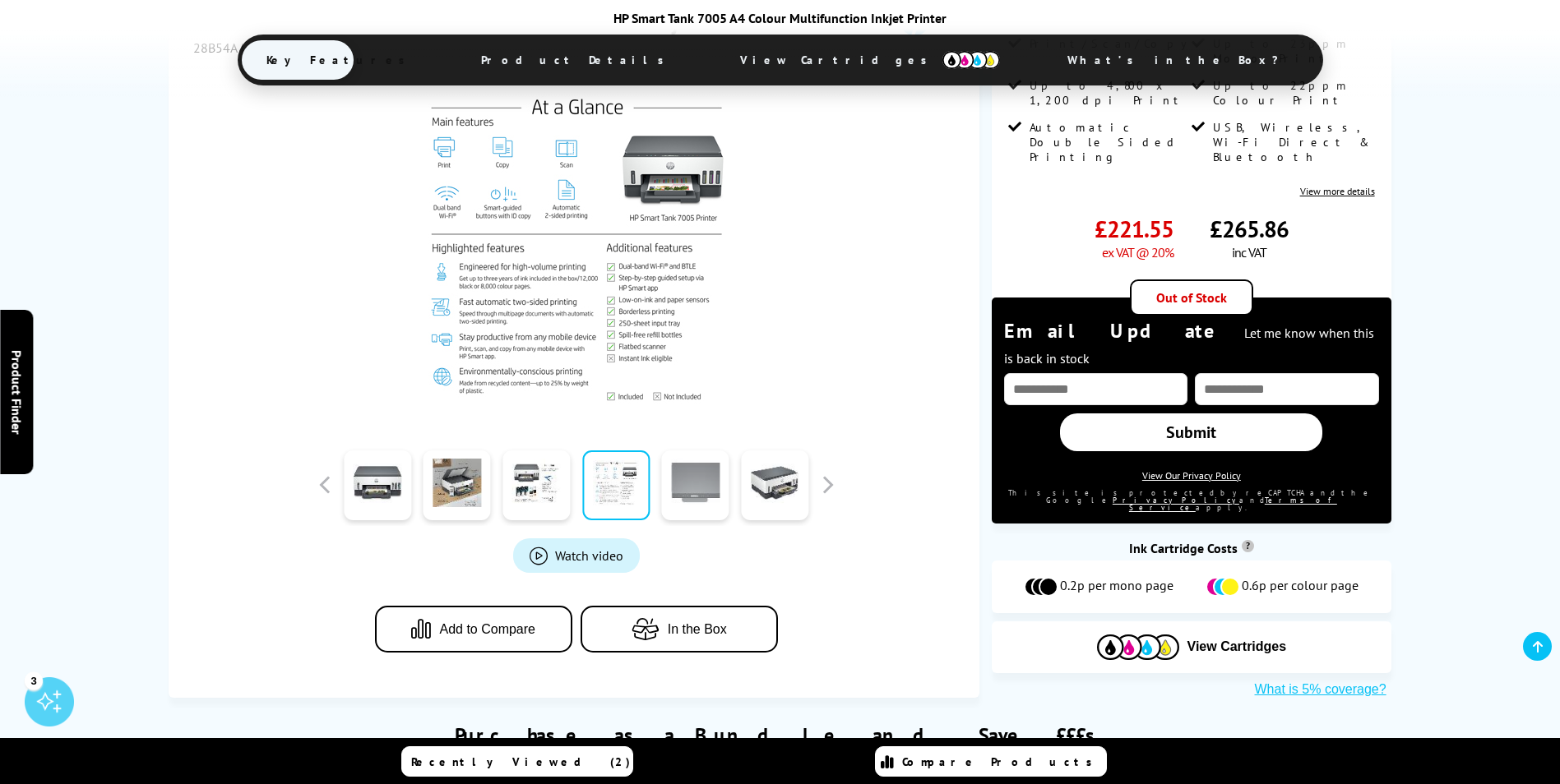
click at [689, 481] on link at bounding box center [695, 485] width 67 height 70
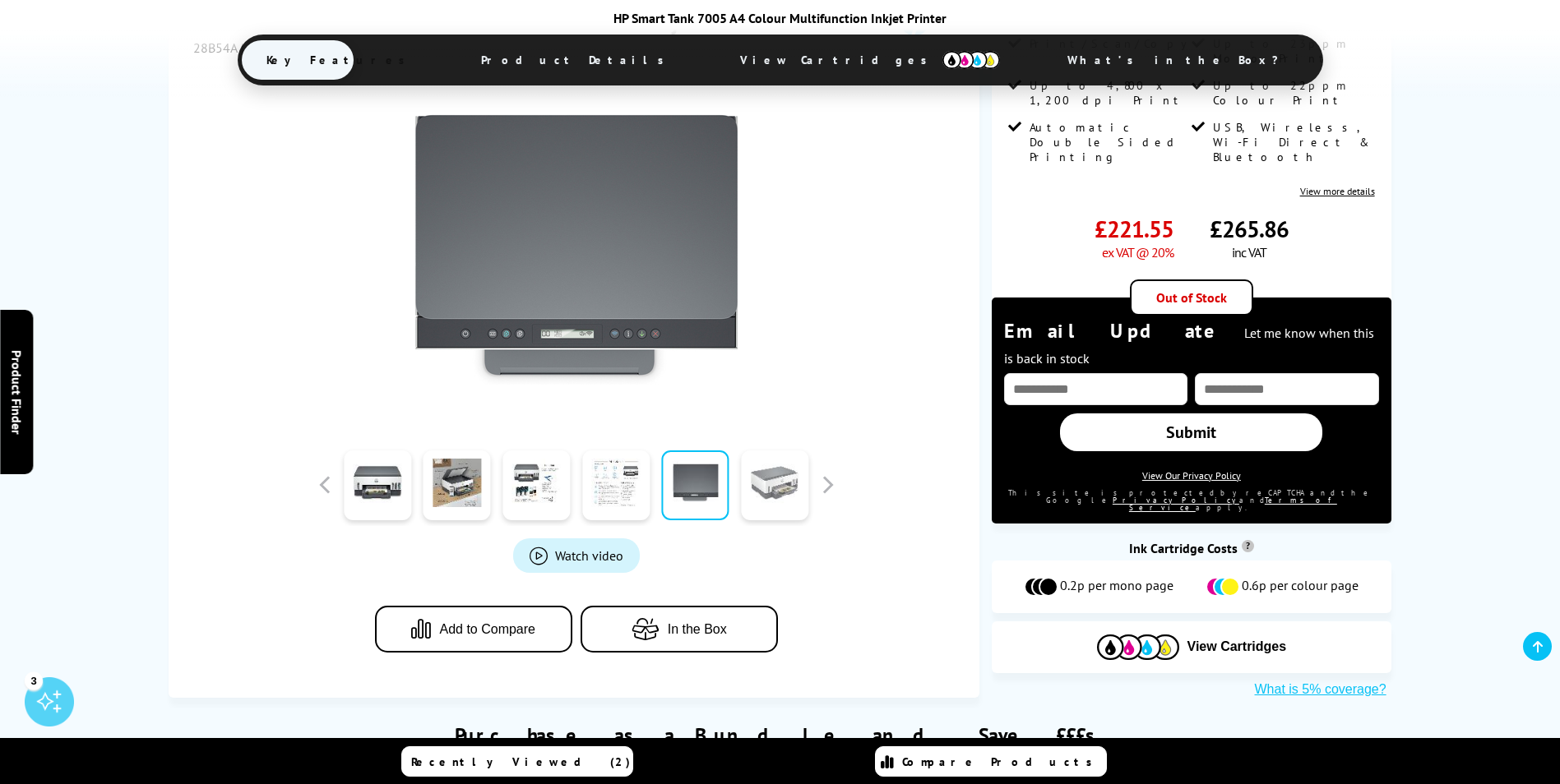
click at [762, 472] on link at bounding box center [774, 485] width 67 height 70
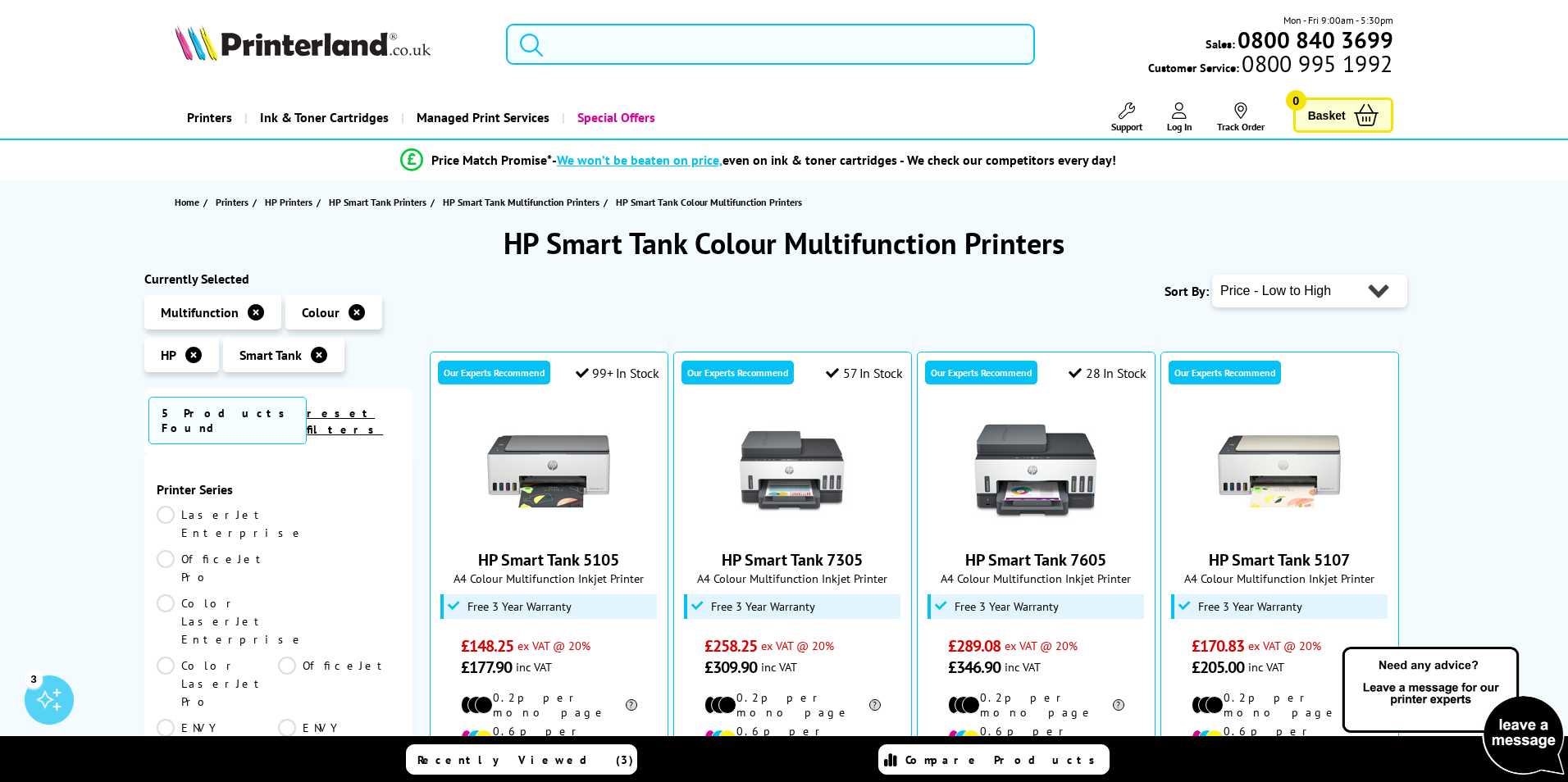
click at [580, 41] on input "search" at bounding box center [770, 45] width 529 height 41
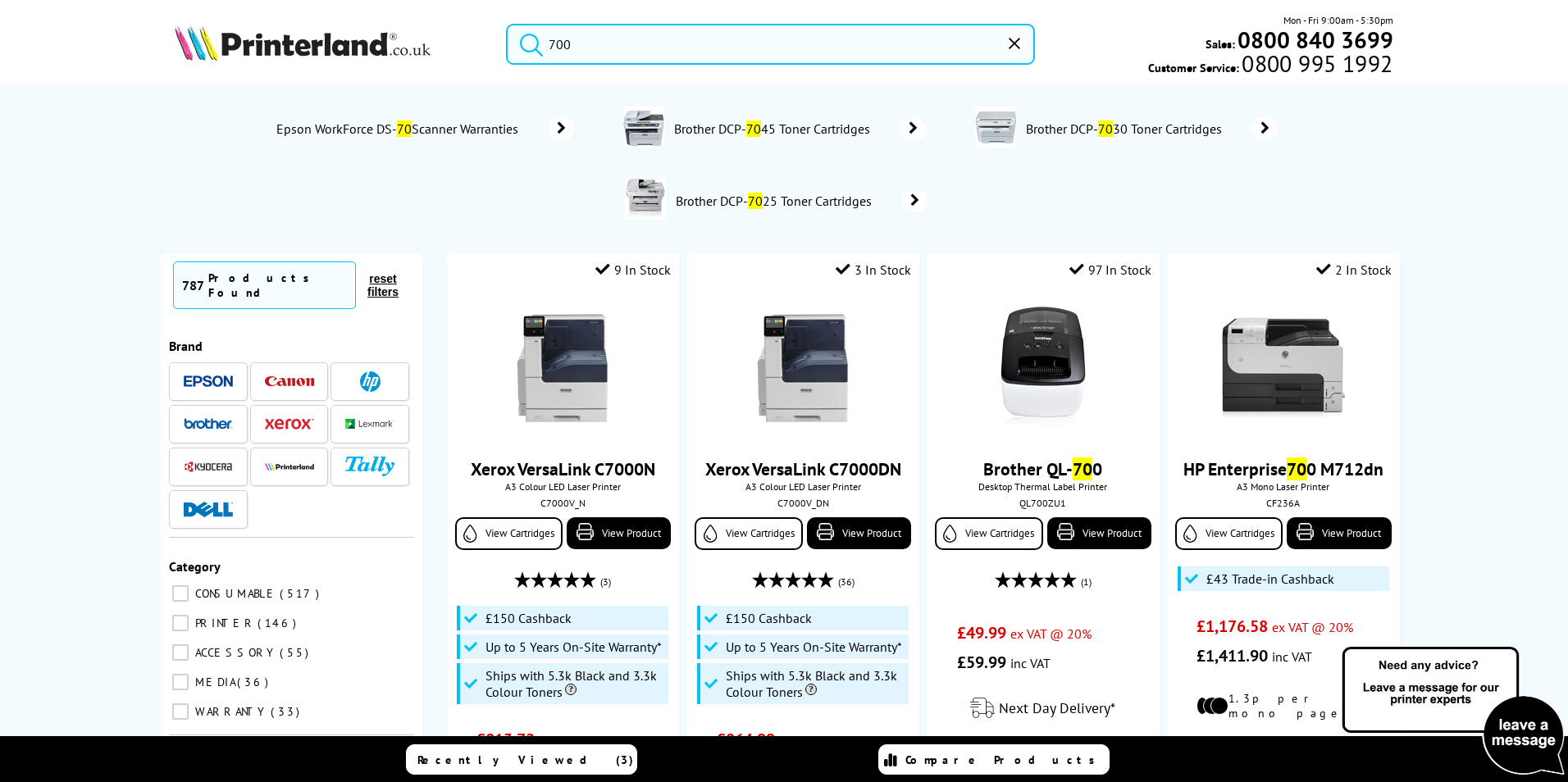
type input "7007"
